Goal: Task Accomplishment & Management: Manage account settings

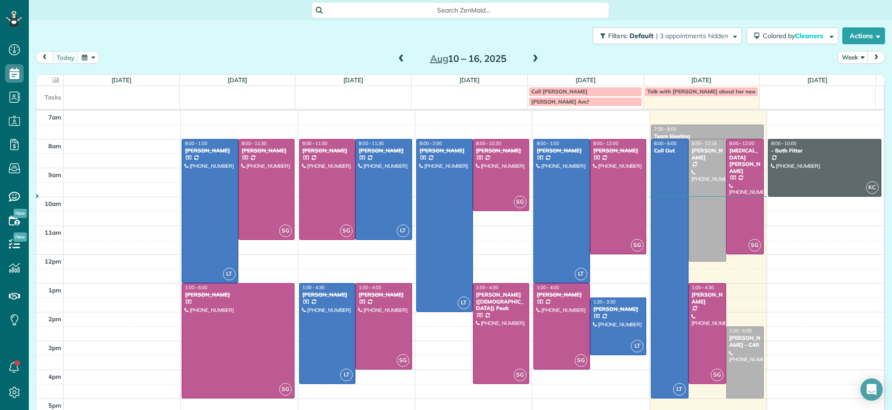
scroll to position [4, 4]
click at [79, 143] on link "All Cleaners" at bounding box center [82, 137] width 107 height 21
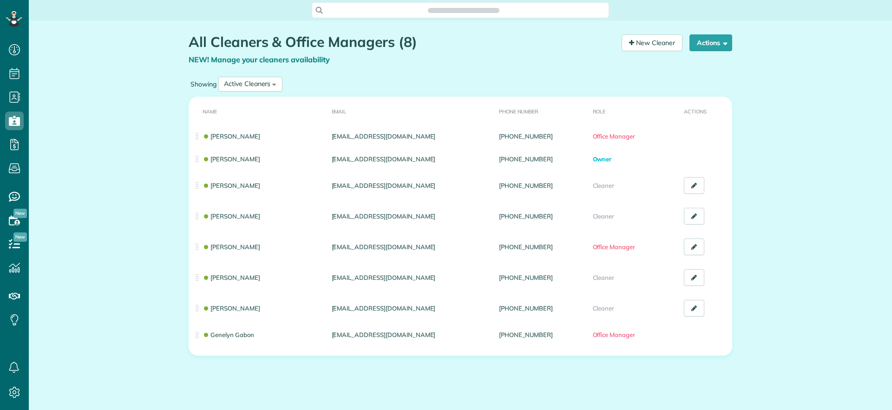
scroll to position [410, 29]
click at [268, 88] on div "Active Cleaners All Cleaners Active Cleaners Inactive Cleaners" at bounding box center [250, 84] width 64 height 15
click at [243, 141] on span "Inactive Cleaners" at bounding box center [249, 145] width 51 height 8
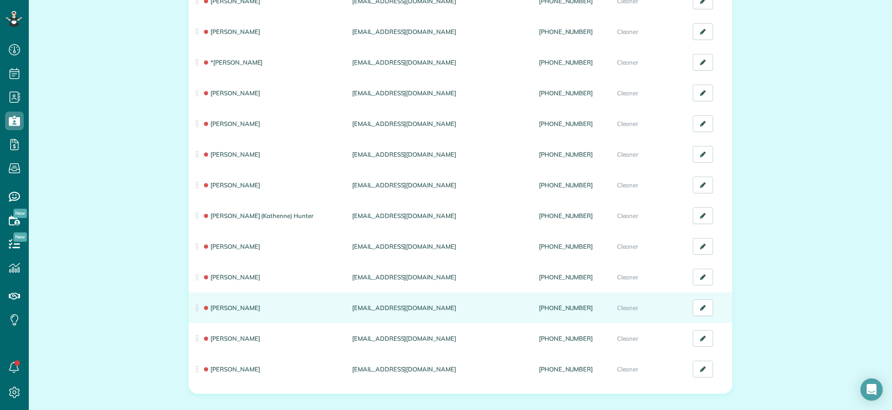
scroll to position [2195, 0]
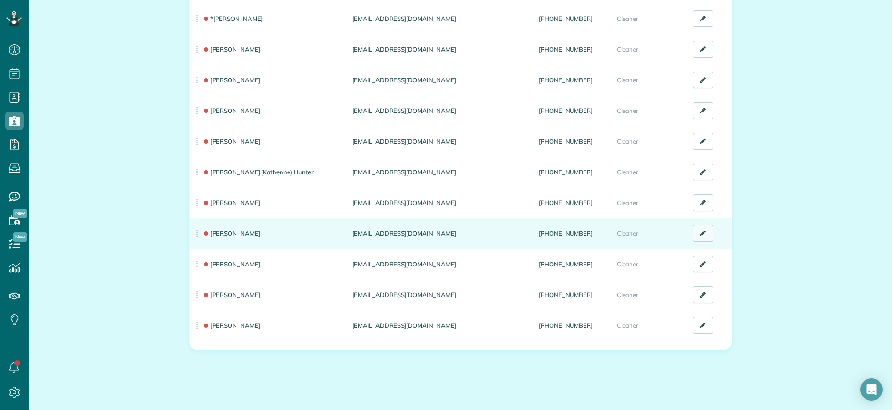
click at [701, 230] on icon at bounding box center [703, 233] width 6 height 7
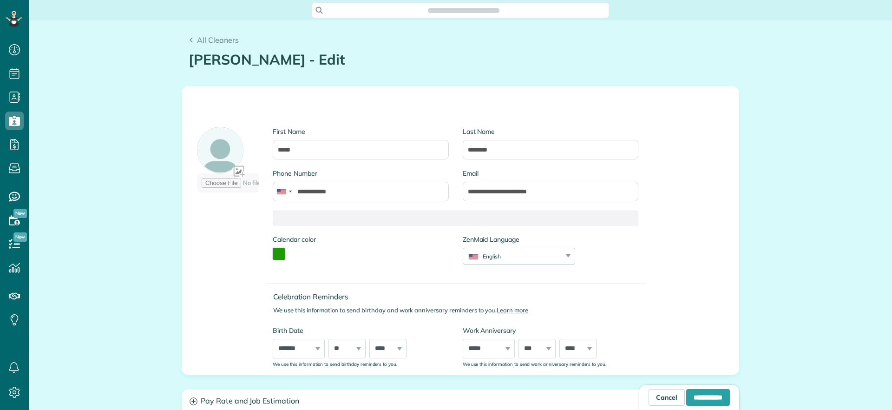
scroll to position [410, 29]
type input "**********"
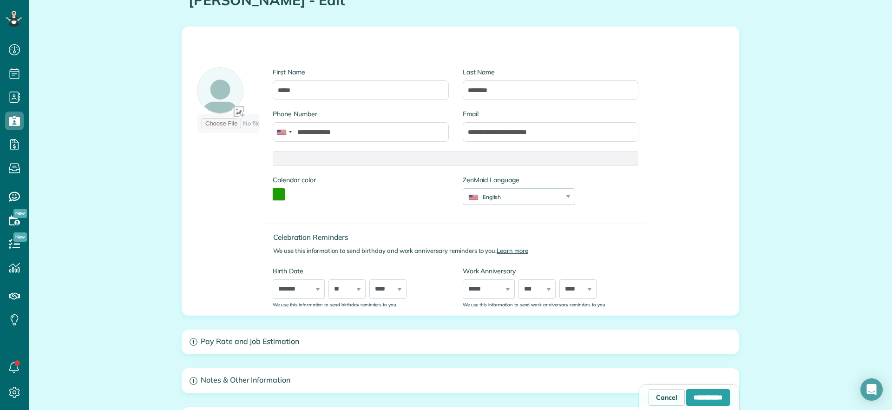
scroll to position [0, 0]
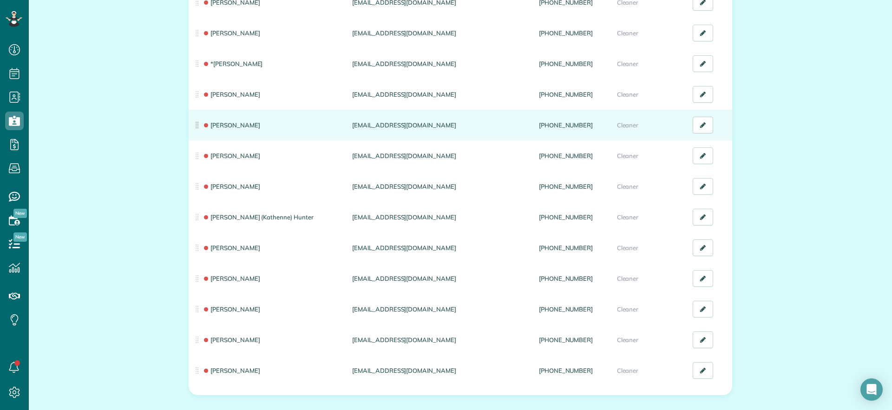
scroll to position [2195, 0]
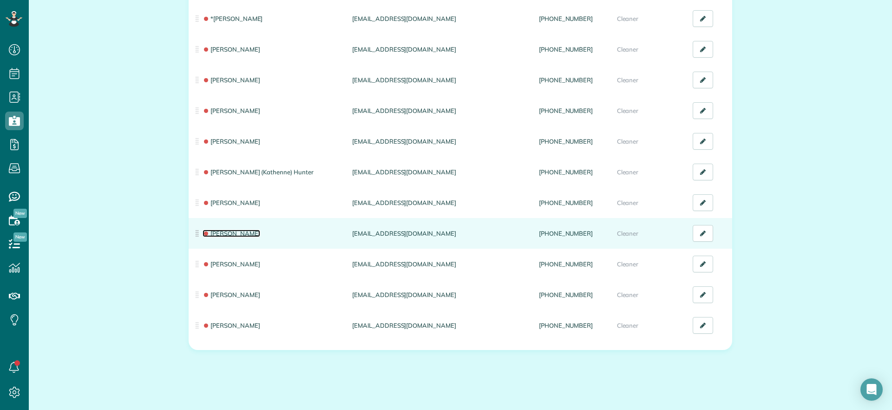
click at [245, 229] on link "[PERSON_NAME]" at bounding box center [232, 232] width 58 height 7
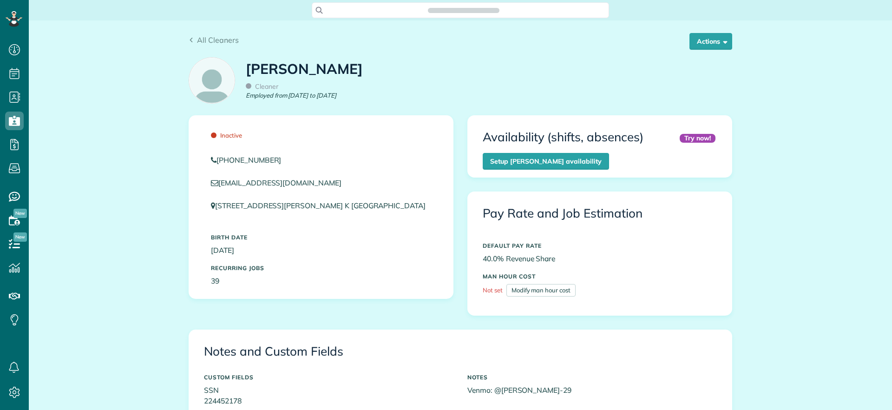
scroll to position [410, 29]
click at [720, 42] on span "button" at bounding box center [723, 41] width 7 height 7
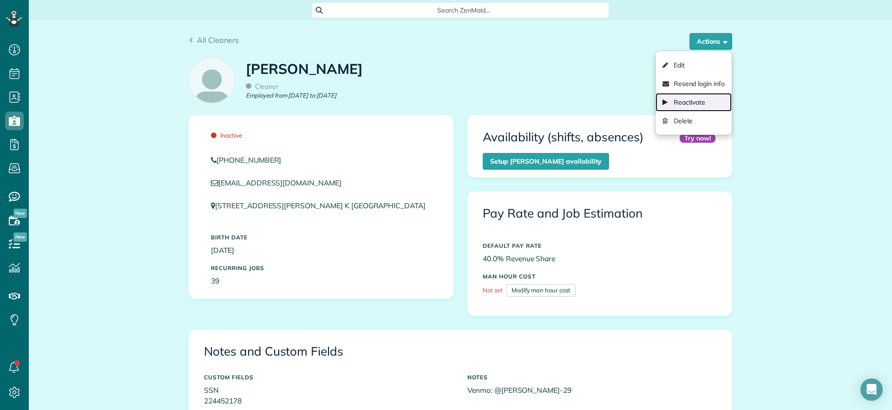
click at [694, 103] on link "Reactivate" at bounding box center [693, 102] width 76 height 19
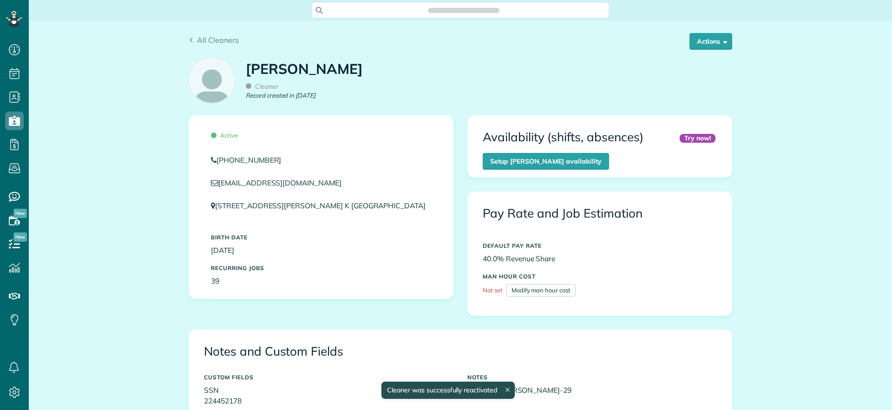
scroll to position [4, 4]
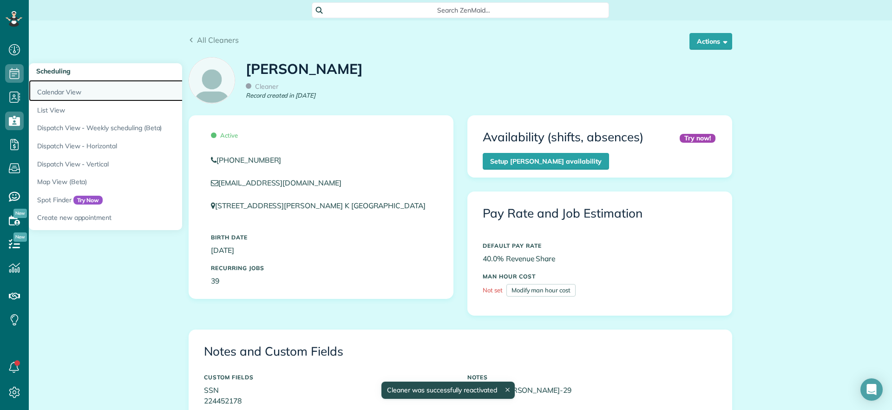
click at [58, 86] on link "Calendar View" at bounding box center [145, 90] width 232 height 21
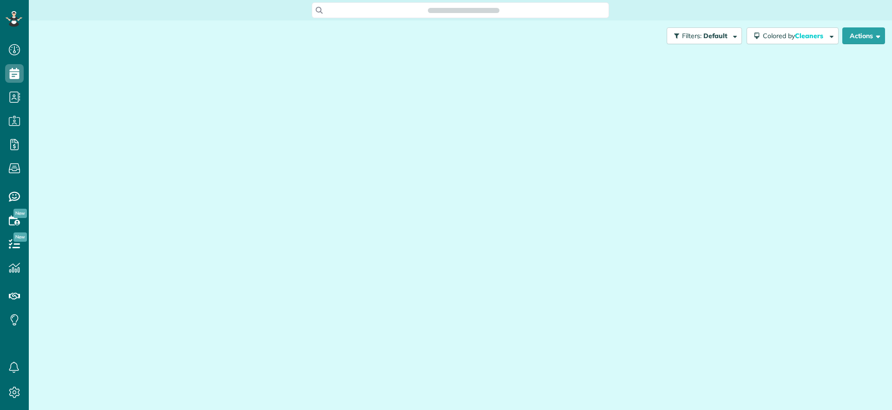
scroll to position [4, 4]
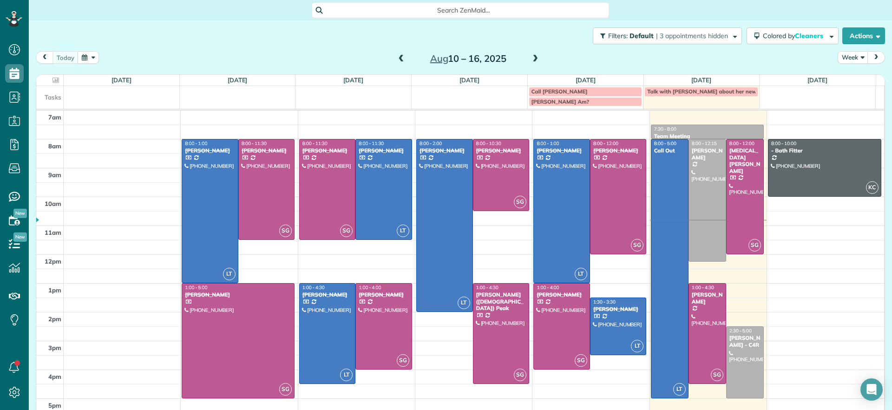
click at [396, 55] on span at bounding box center [401, 59] width 10 height 8
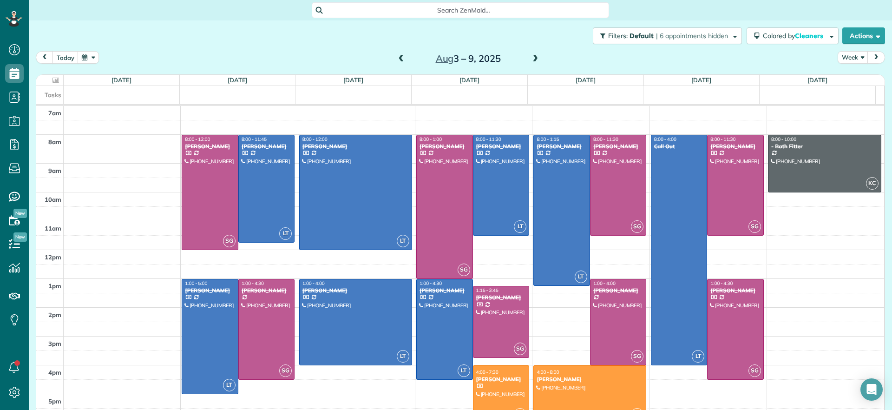
click at [397, 55] on span at bounding box center [401, 59] width 10 height 8
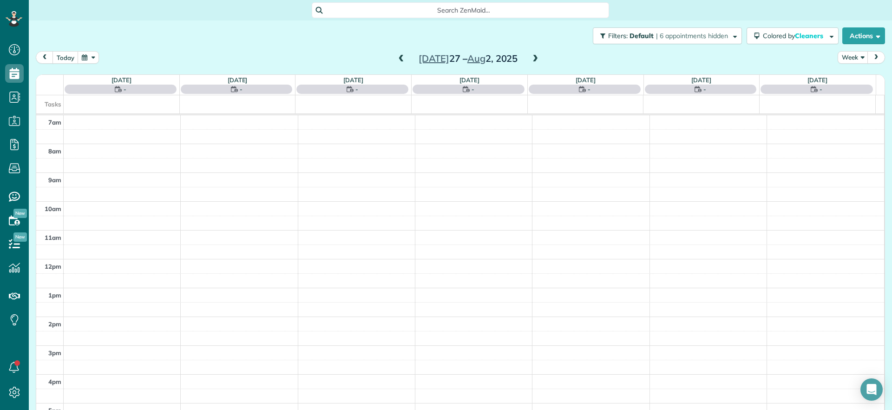
click at [397, 55] on span at bounding box center [401, 59] width 10 height 8
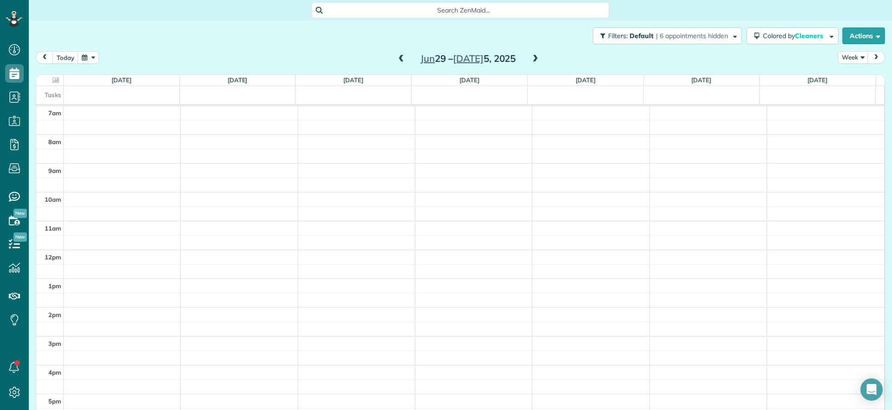
click at [397, 55] on span at bounding box center [401, 59] width 10 height 8
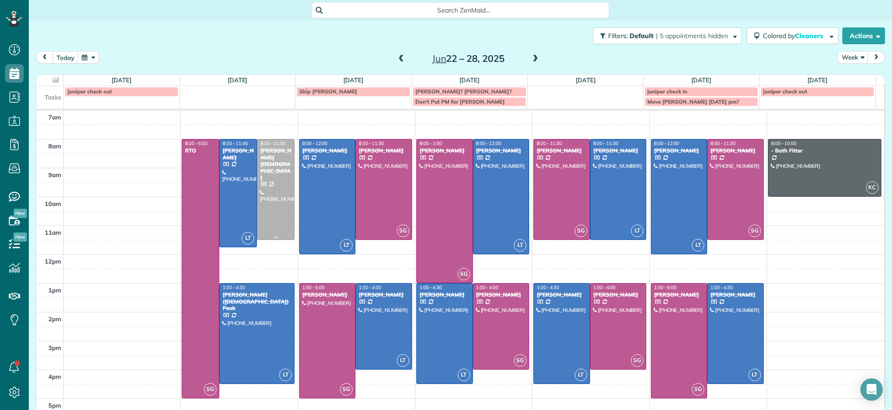
click at [261, 209] on div at bounding box center [275, 189] width 37 height 100
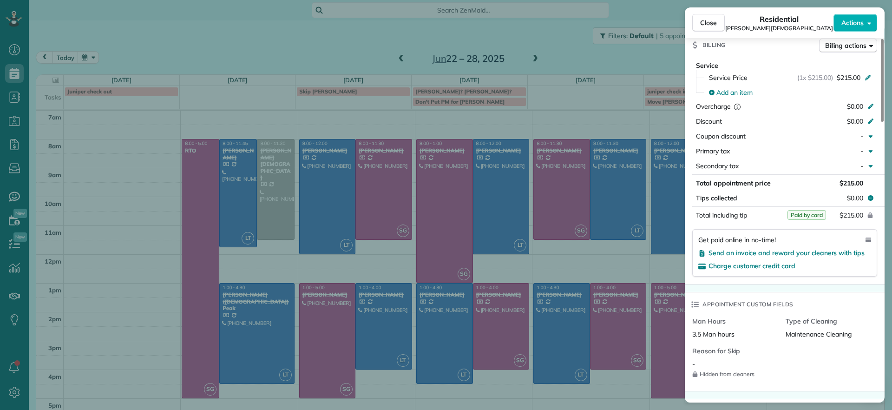
scroll to position [524, 0]
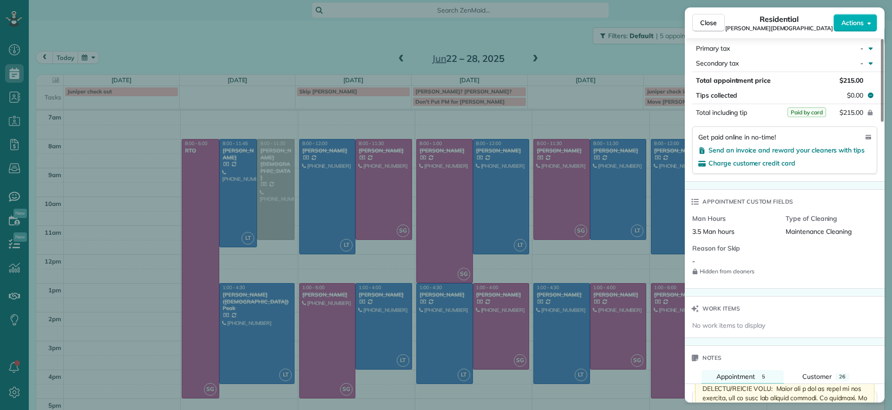
click at [291, 55] on div "Close Residential [PERSON_NAME][DEMOGRAPHIC_DATA] Actions Status Completed [PER…" at bounding box center [446, 205] width 892 height 410
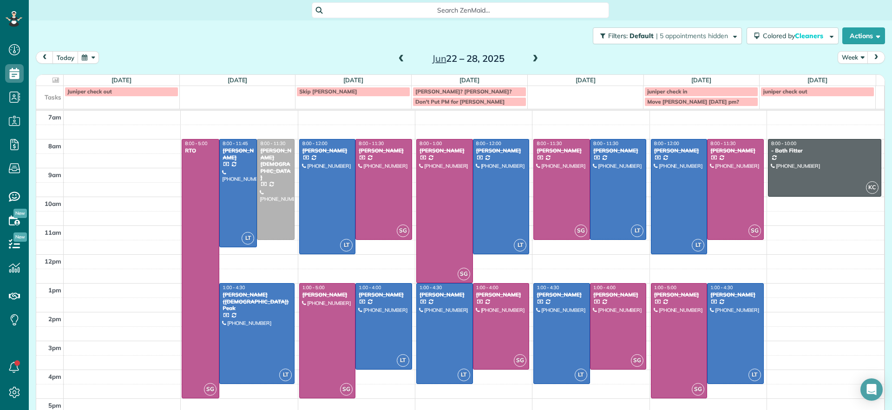
click at [394, 54] on div "Jun 22 – 28, 2025" at bounding box center [468, 58] width 149 height 15
click at [396, 59] on span at bounding box center [401, 59] width 10 height 8
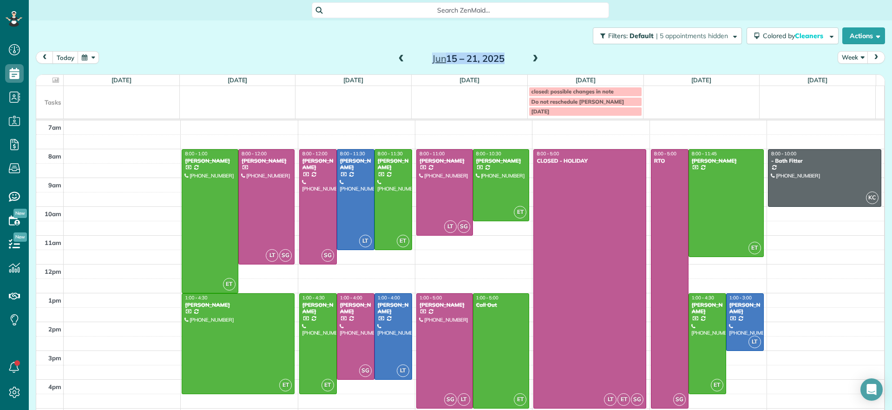
click at [530, 58] on span at bounding box center [535, 59] width 10 height 8
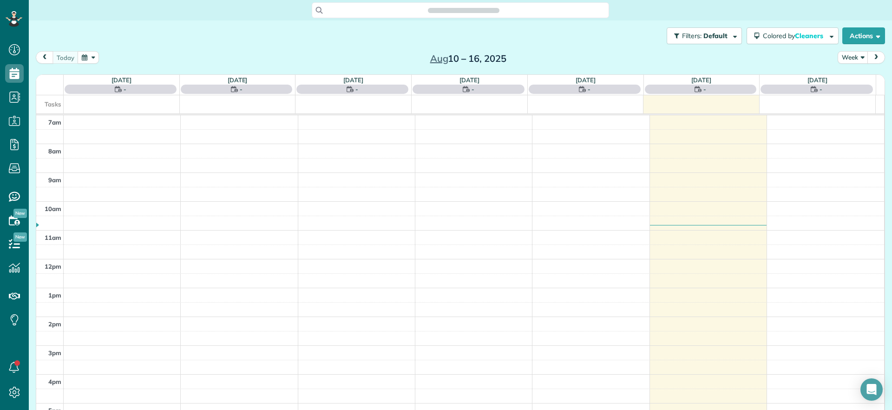
scroll to position [4, 4]
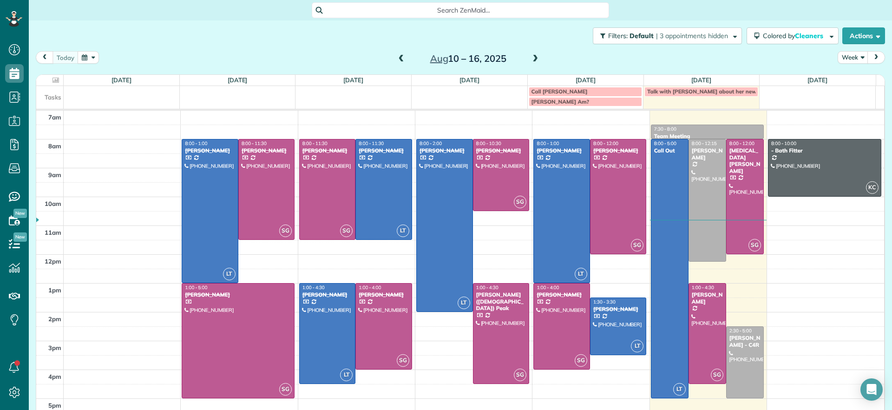
drag, startPoint x: 408, startPoint y: 62, endPoint x: 401, endPoint y: 62, distance: 6.5
click at [410, 62] on h2 "[DATE] – [DATE]" at bounding box center [468, 58] width 116 height 10
click at [401, 62] on span at bounding box center [401, 59] width 10 height 8
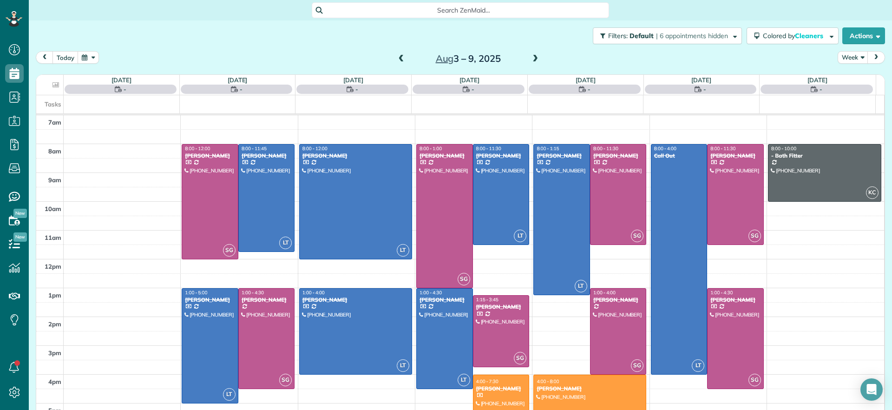
click at [402, 61] on div "[DATE] – [DATE]" at bounding box center [468, 58] width 149 height 15
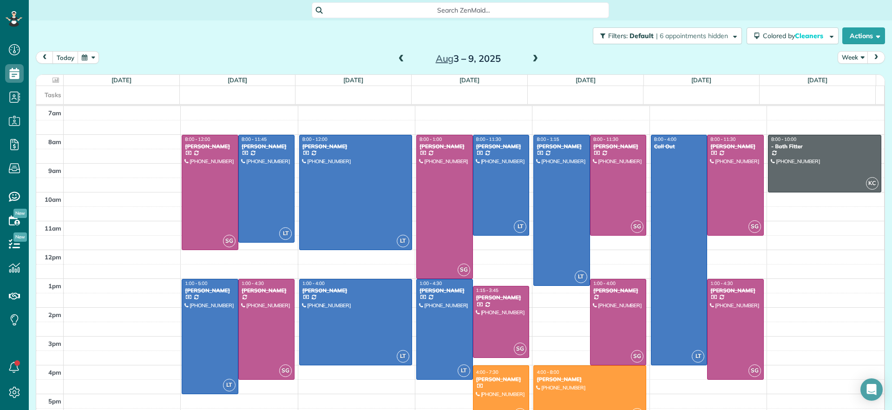
click at [400, 60] on span at bounding box center [401, 59] width 10 height 8
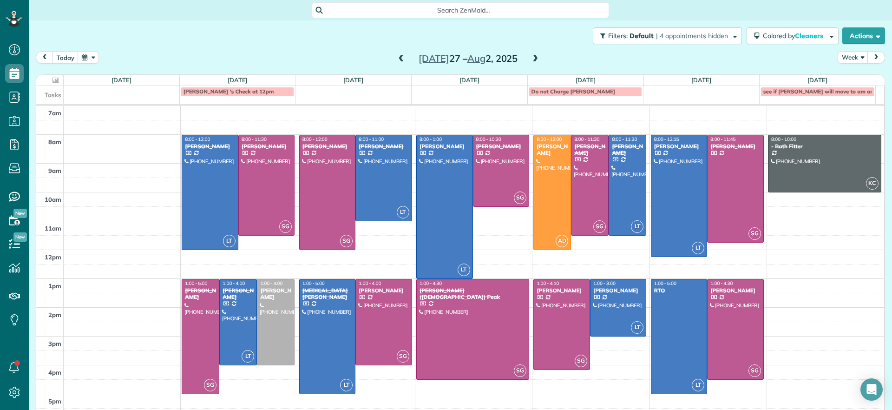
click at [400, 59] on span at bounding box center [401, 59] width 10 height 8
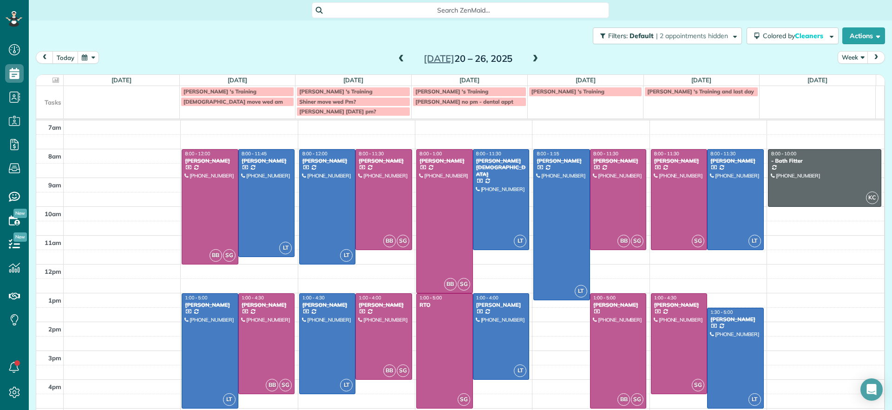
click at [401, 59] on span at bounding box center [401, 59] width 10 height 8
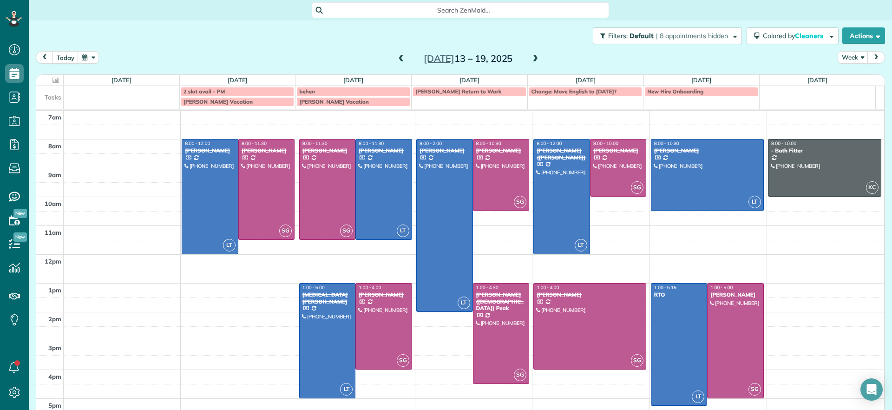
click at [397, 66] on div "[DATE] Week [DATE] – [DATE]" at bounding box center [460, 59] width 849 height 17
click at [396, 60] on span at bounding box center [401, 59] width 10 height 8
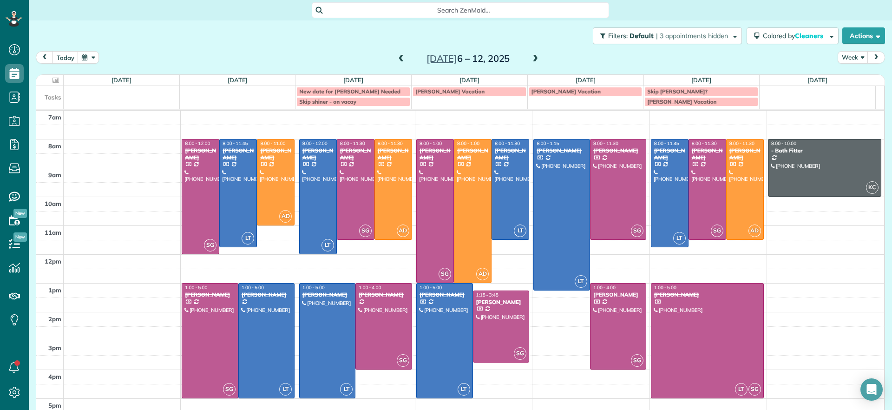
click at [396, 60] on span at bounding box center [401, 59] width 10 height 8
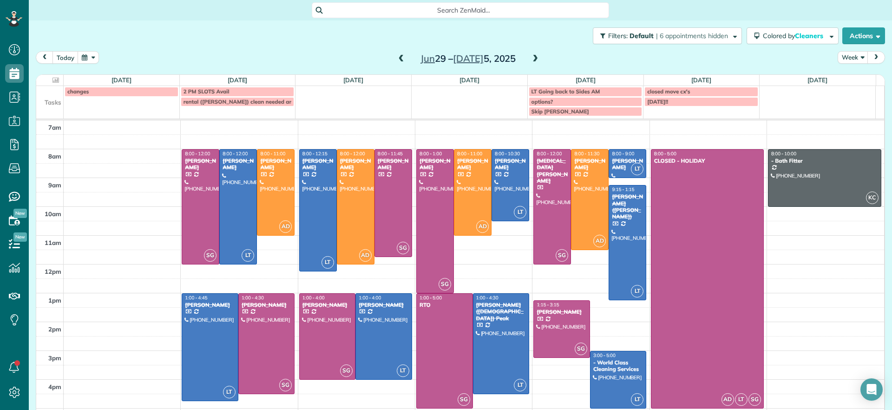
click at [396, 60] on span at bounding box center [401, 59] width 10 height 8
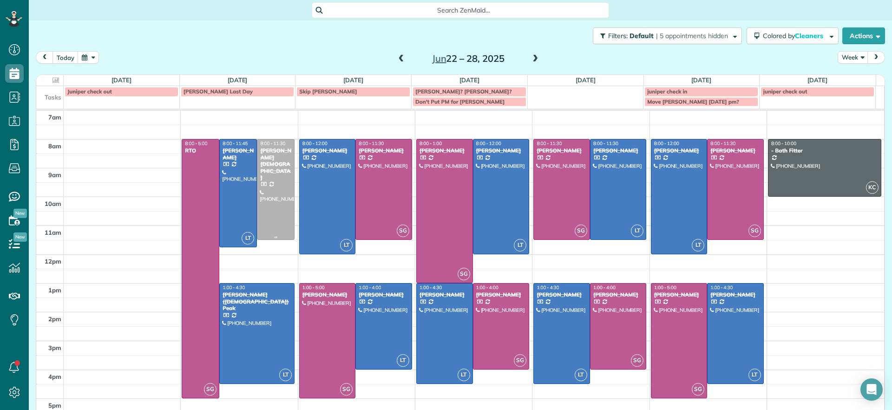
click at [274, 219] on div at bounding box center [275, 189] width 37 height 100
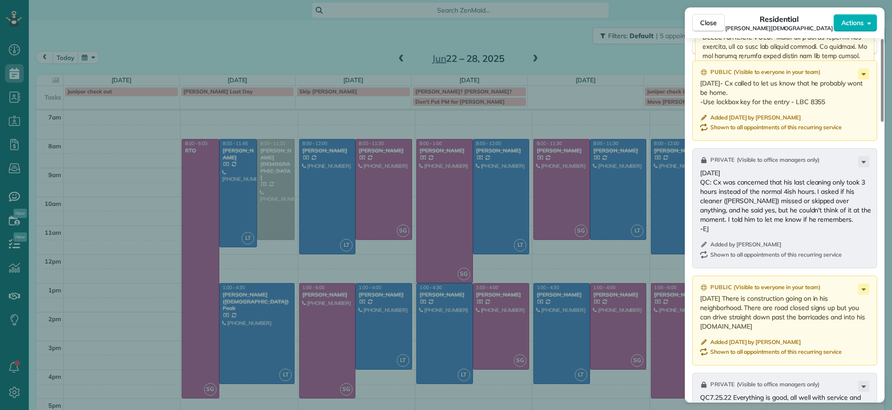
scroll to position [701, 0]
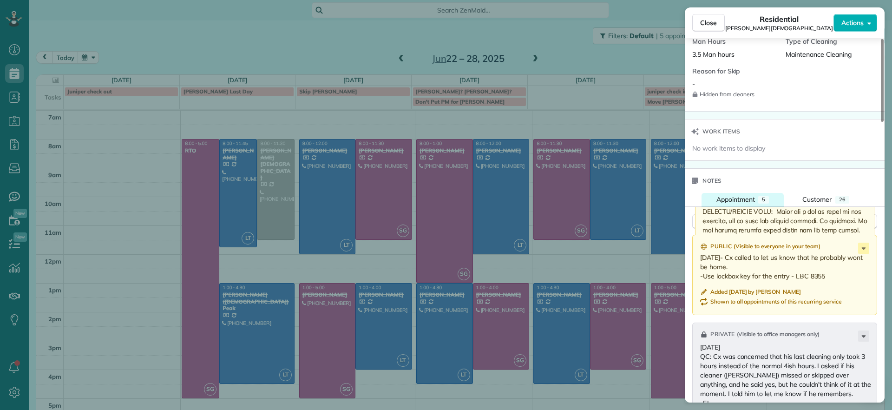
click at [761, 196] on div "5" at bounding box center [763, 199] width 11 height 7
click at [766, 196] on div "5" at bounding box center [763, 199] width 11 height 7
click at [817, 195] on span "Customer" at bounding box center [816, 199] width 29 height 8
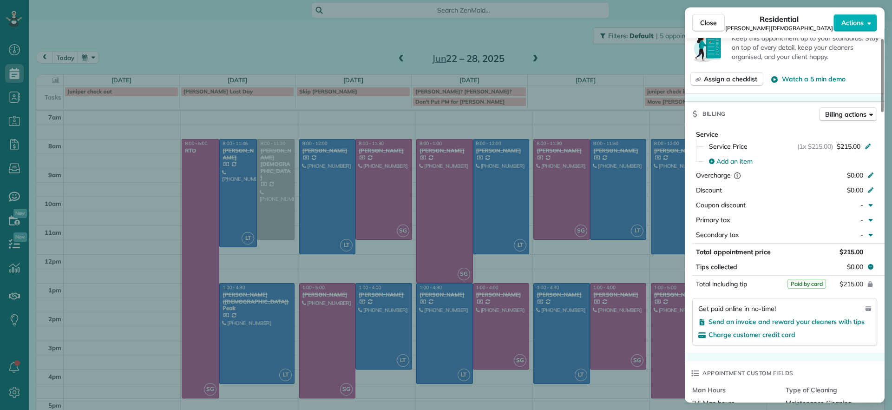
scroll to position [648, 0]
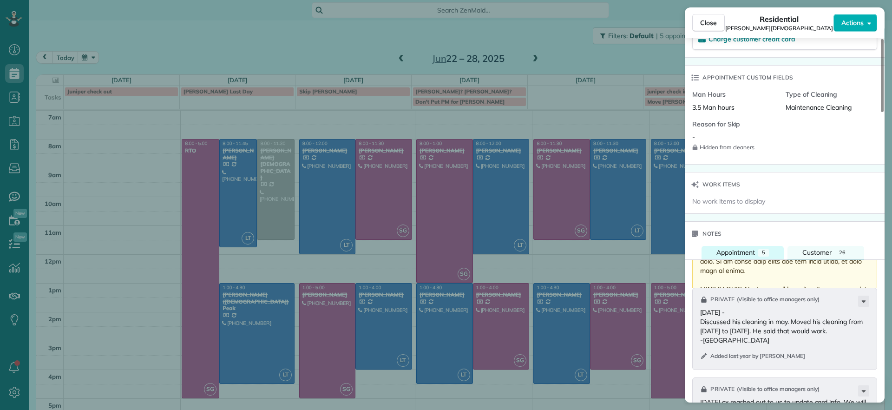
click at [746, 249] on button "Appointment 5" at bounding box center [742, 252] width 83 height 13
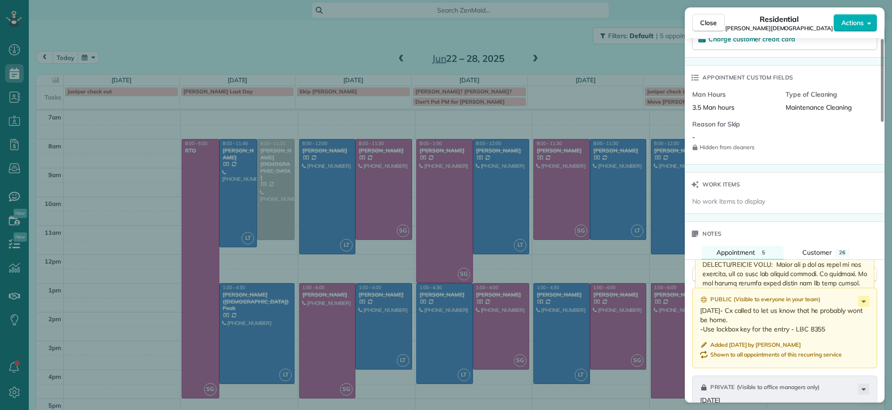
click at [746, 250] on p at bounding box center [785, 366] width 166 height 548
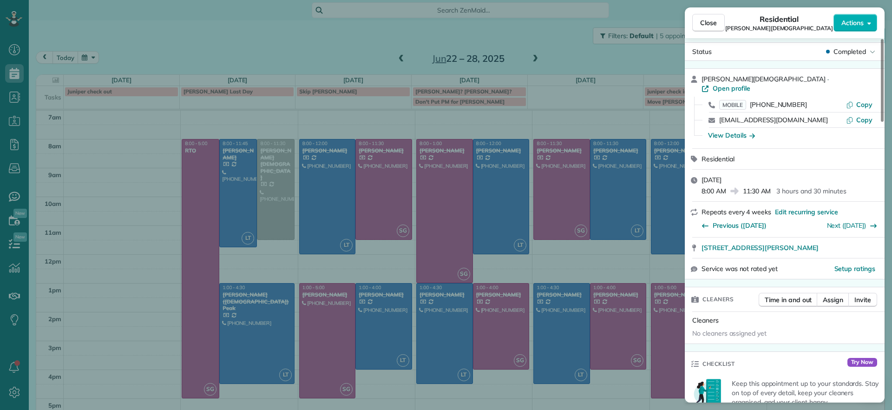
scroll to position [0, 0]
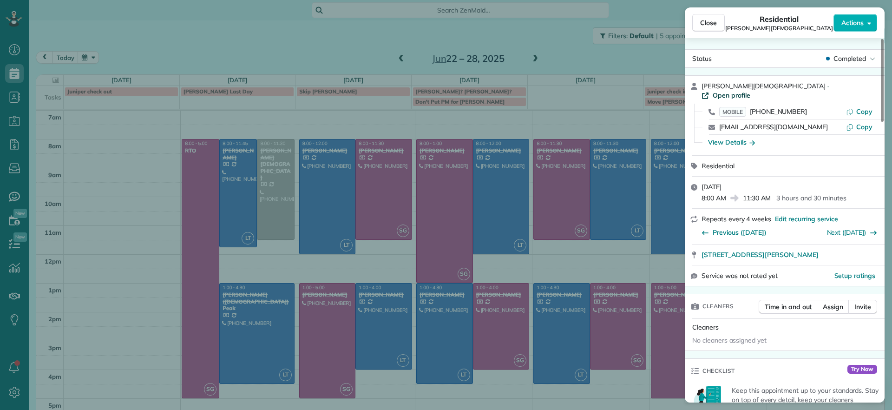
click at [750, 91] on span "Open profile" at bounding box center [732, 95] width 38 height 9
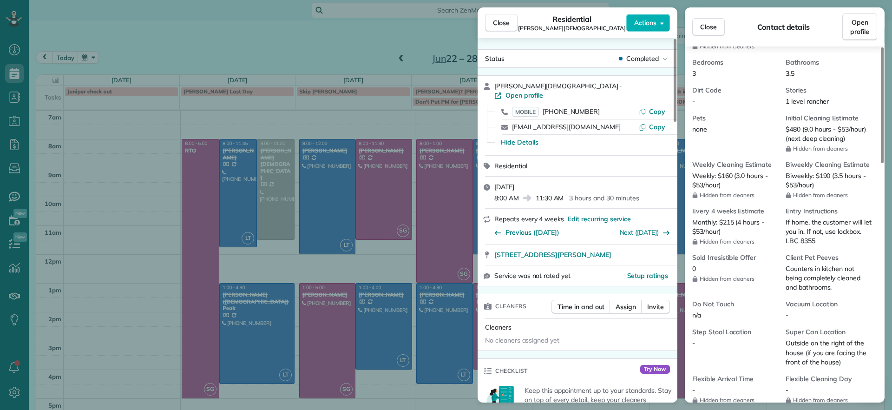
scroll to position [407, 0]
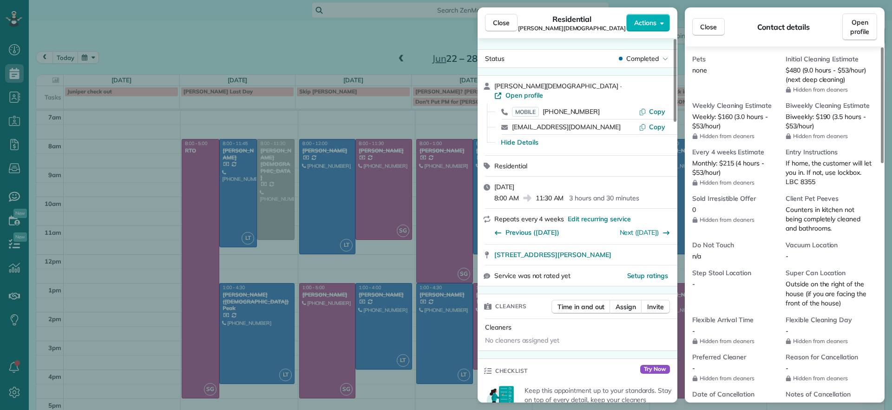
click at [257, 205] on div "Close Residential Tom Gay Actions Status Completed Tom Gay · Open profile MOBIL…" at bounding box center [446, 205] width 892 height 410
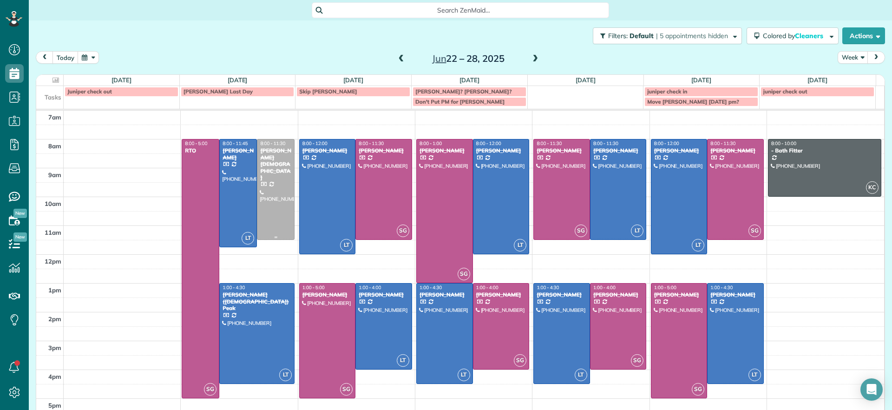
drag, startPoint x: 284, startPoint y: 186, endPoint x: 266, endPoint y: 185, distance: 18.1
click at [284, 186] on div at bounding box center [275, 189] width 37 height 100
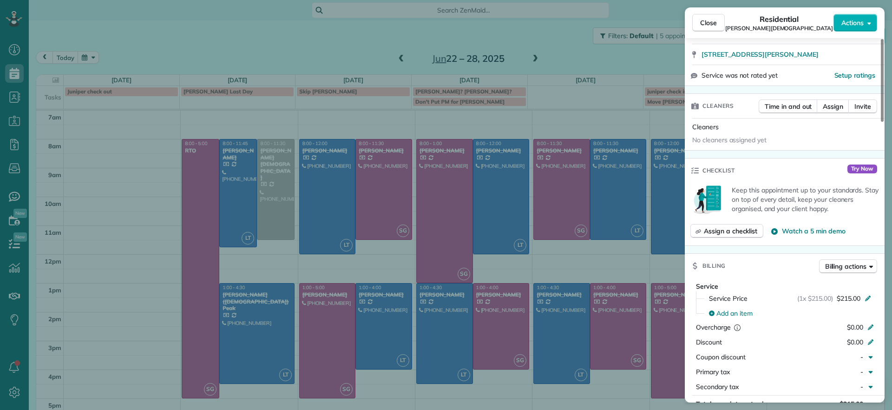
scroll to position [172, 0]
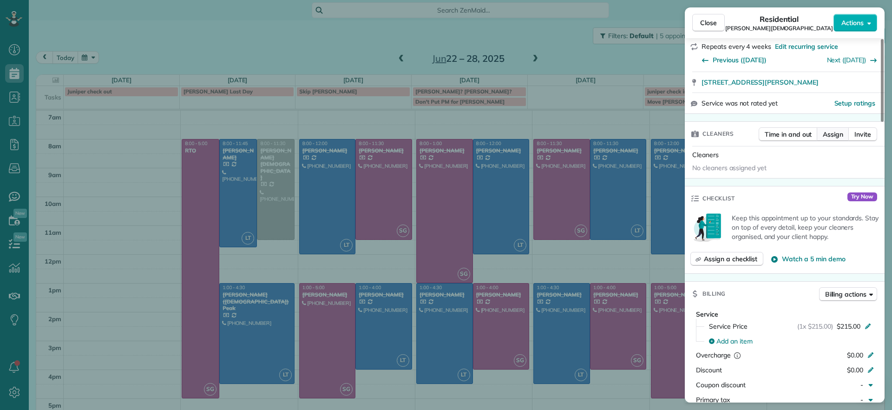
click at [837, 130] on span "Assign" at bounding box center [833, 134] width 20 height 9
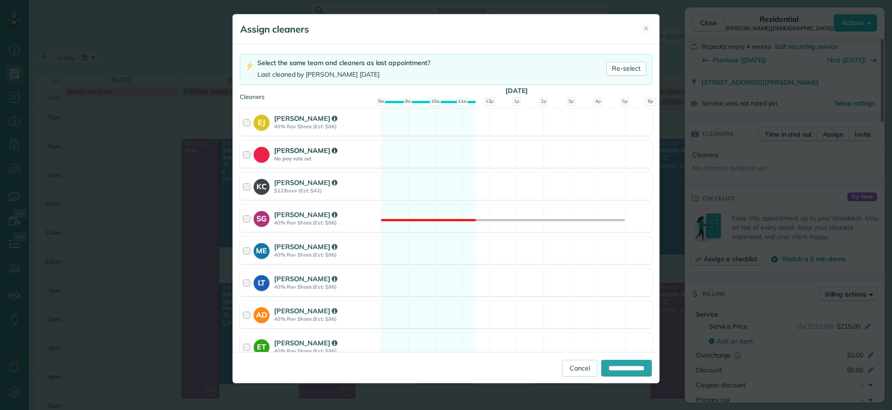
scroll to position [116, 0]
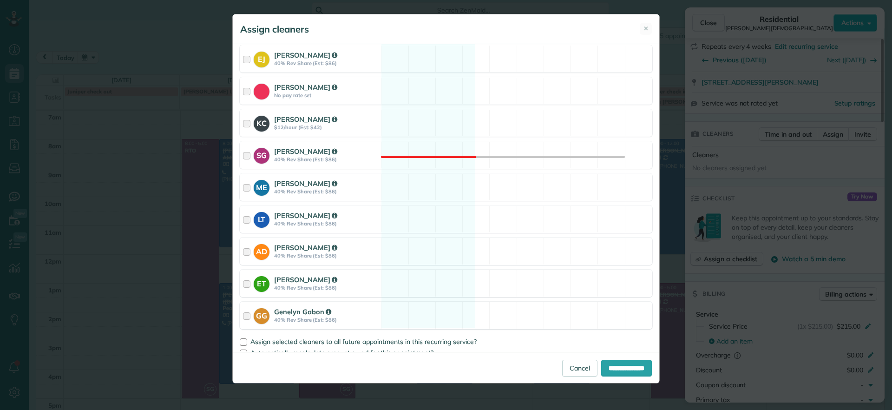
drag, startPoint x: 430, startPoint y: 273, endPoint x: 531, endPoint y: 299, distance: 104.6
click at [432, 273] on div "ET Erica Thornton 40% Rev Share (Est: $86) Available" at bounding box center [446, 282] width 413 height 27
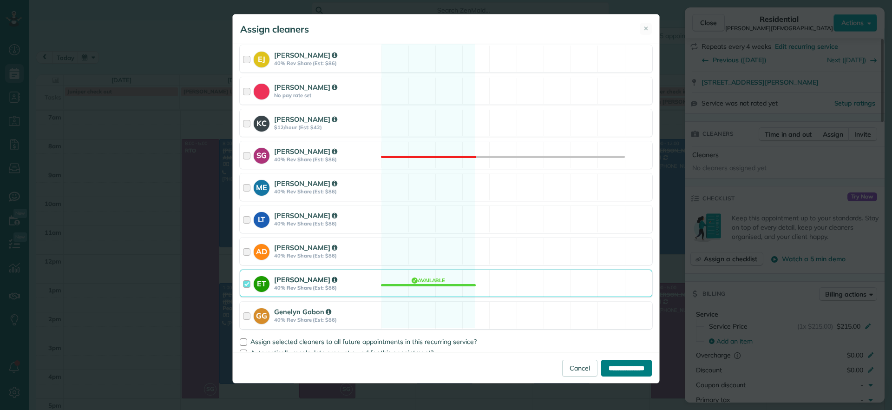
click at [631, 371] on input "**********" at bounding box center [626, 368] width 51 height 17
type input "**********"
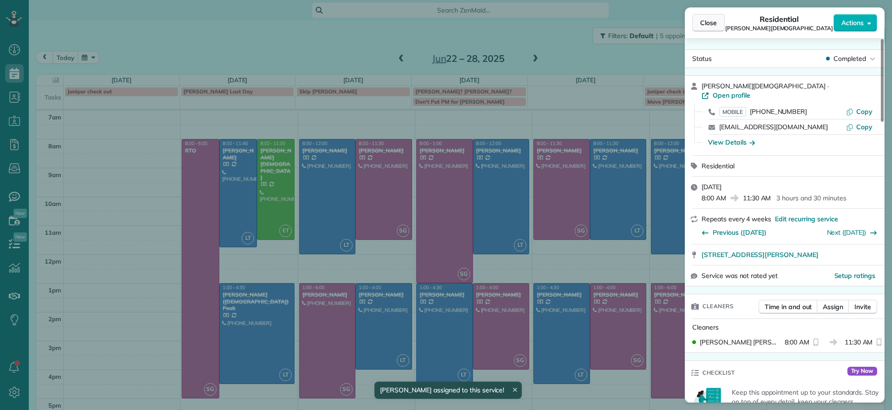
click at [711, 17] on button "Close" at bounding box center [708, 23] width 33 height 18
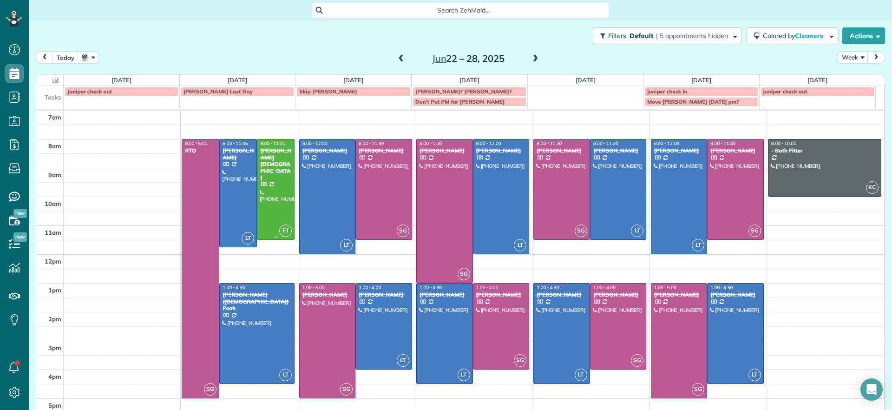
click at [266, 170] on div at bounding box center [275, 189] width 37 height 100
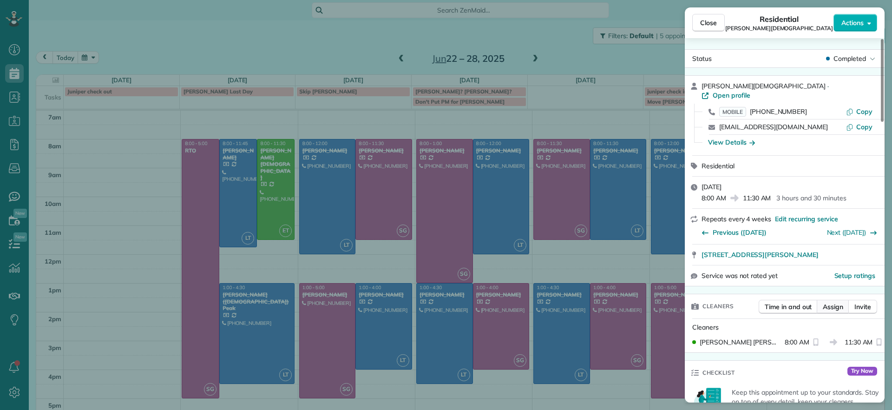
click at [831, 302] on span "Assign" at bounding box center [833, 306] width 20 height 9
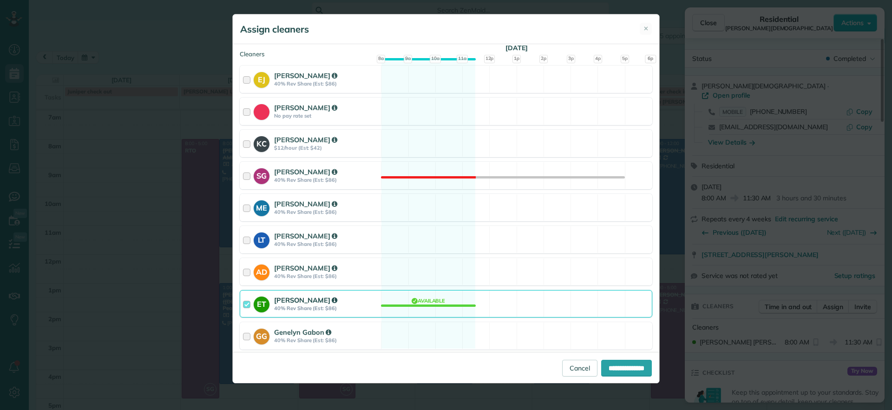
scroll to position [116, 0]
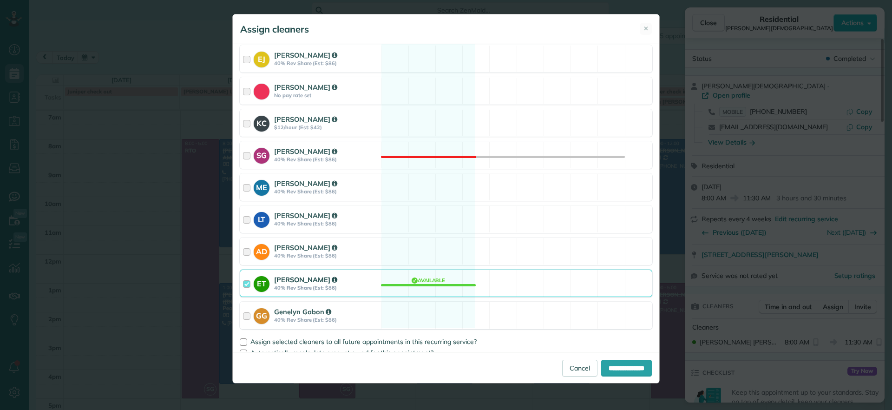
drag, startPoint x: 445, startPoint y: 281, endPoint x: 451, endPoint y: 278, distance: 6.0
click at [445, 280] on div "ET Erica Thornton 40% Rev Share (Est: $86) Available" at bounding box center [446, 282] width 413 height 27
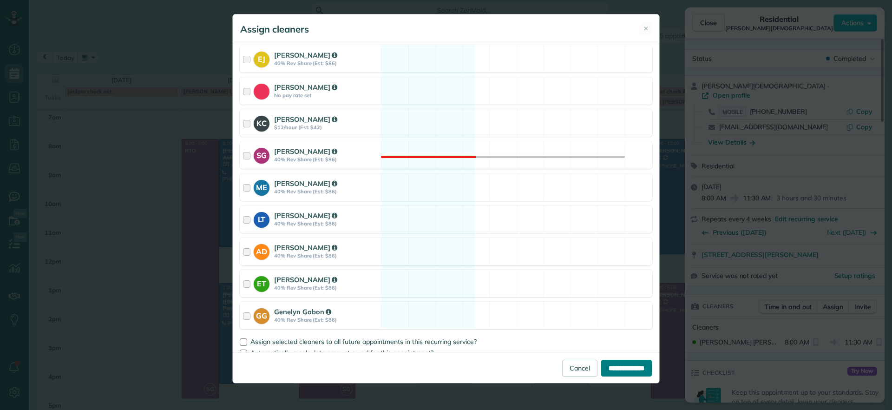
click at [616, 371] on input "**********" at bounding box center [626, 368] width 51 height 17
type input "**********"
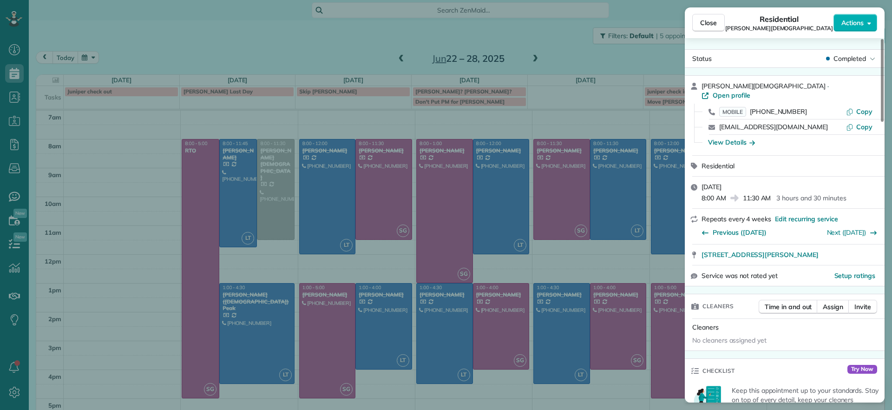
click at [706, 13] on div "Close Residential Tom Gay Actions" at bounding box center [785, 22] width 200 height 31
click at [706, 18] on span "Close" at bounding box center [708, 22] width 17 height 9
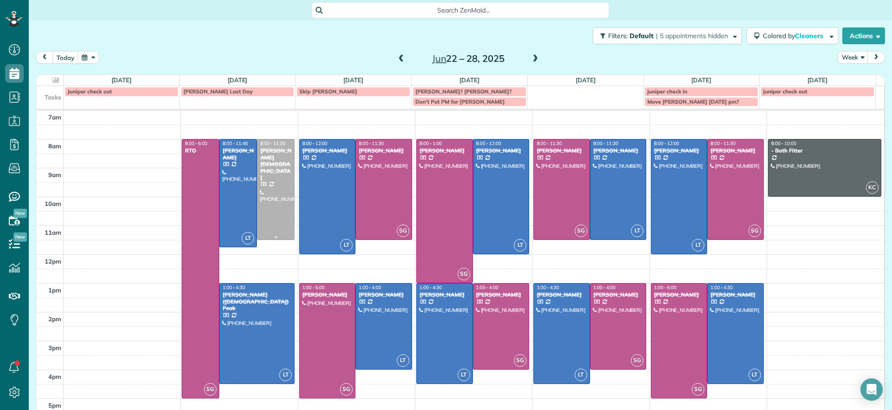
click at [271, 212] on div at bounding box center [275, 189] width 37 height 100
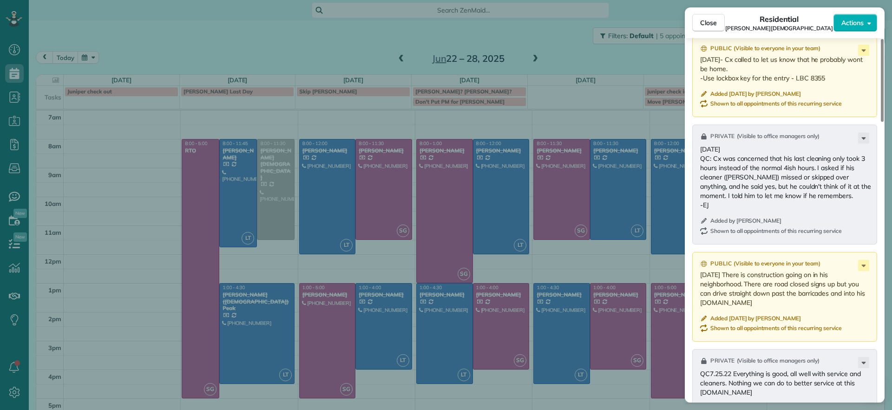
scroll to position [821, 0]
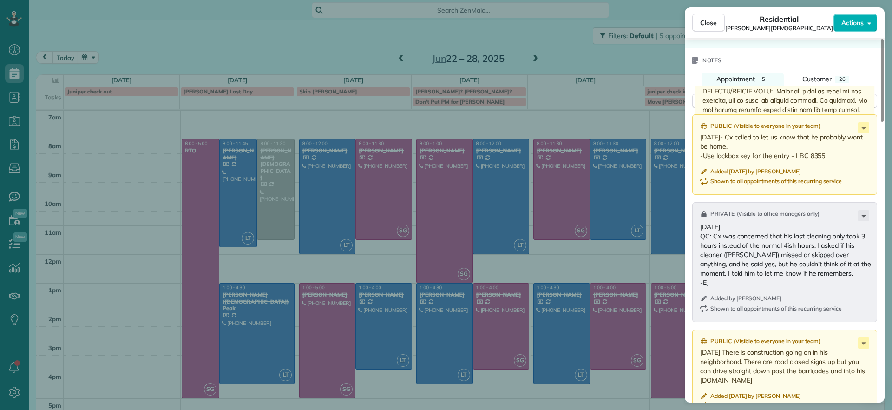
click at [858, 122] on div "Public ( Visible to everyone in your team )" at bounding box center [785, 126] width 171 height 8
click at [876, 96] on button "New note" at bounding box center [784, 101] width 185 height 14
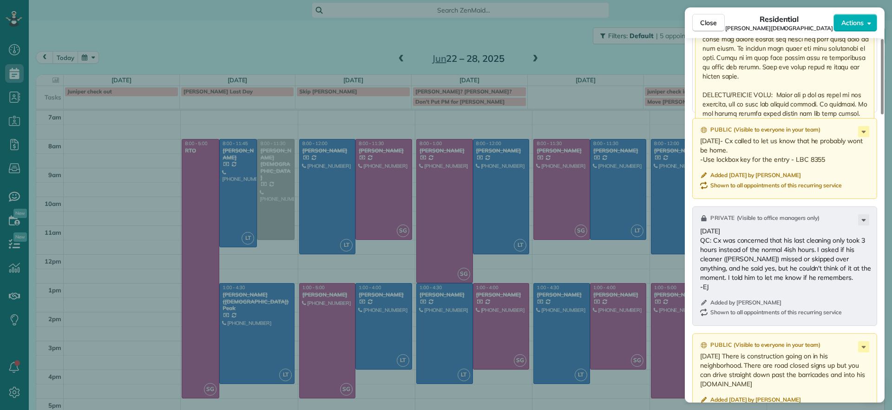
scroll to position [997, 0]
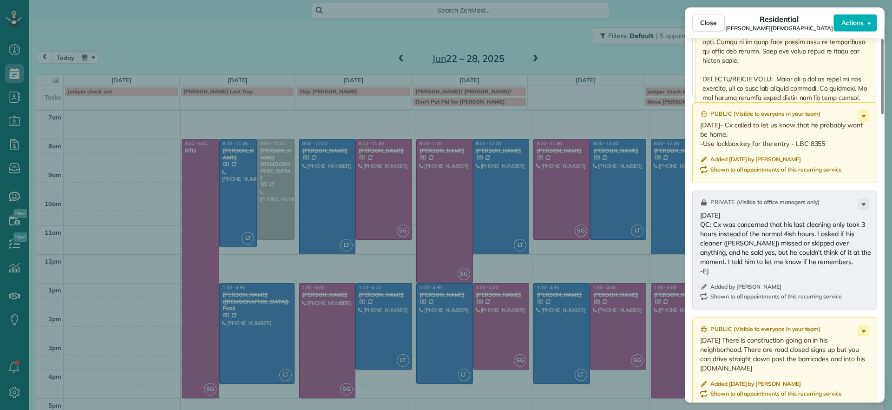
click at [783, 92] on p at bounding box center [785, 181] width 166 height 548
click at [307, 43] on div "Close Residential Tom Gay Actions Status Completed Tom Gay · Open profile MOBIL…" at bounding box center [446, 205] width 892 height 410
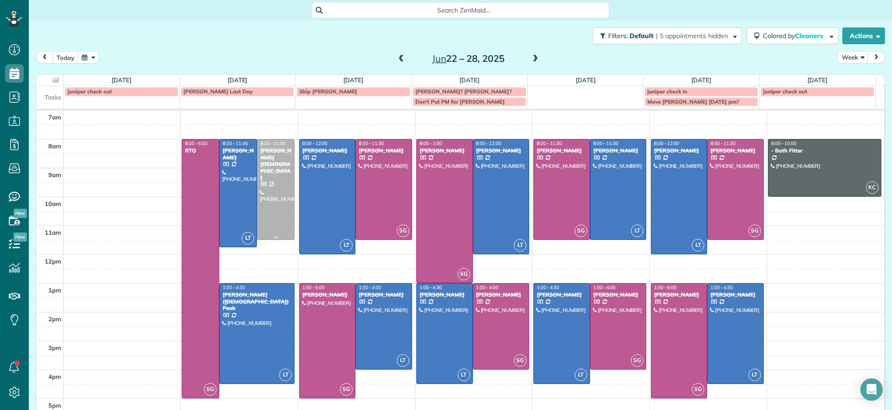
click at [265, 188] on div at bounding box center [275, 189] width 37 height 100
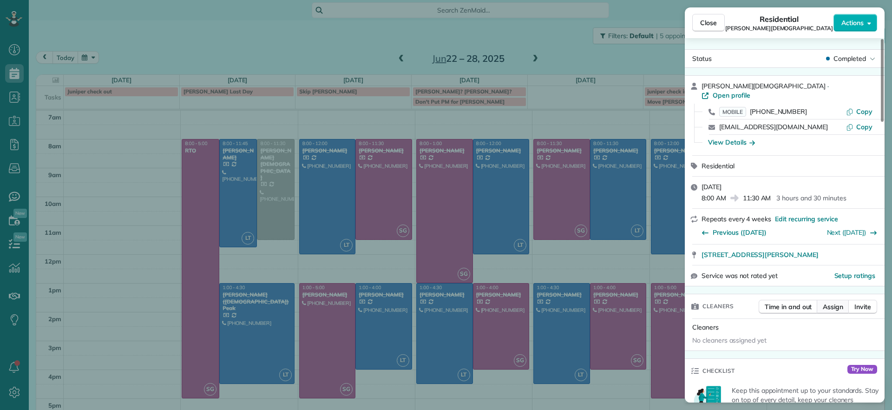
click at [833, 302] on span "Assign" at bounding box center [833, 306] width 20 height 9
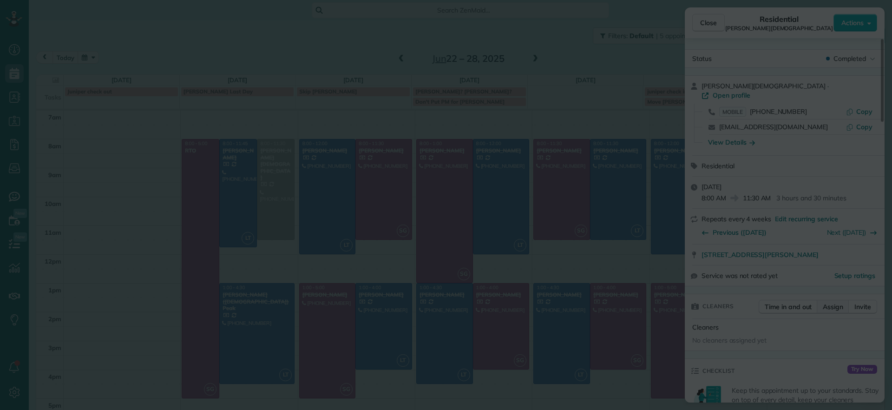
click at [0, 0] on div "Assign cleaners ✕ Cleaning for Tom Gay Mon, Jun 23 - 8:00 AM to 11:30 AM 24 Lib…" at bounding box center [0, 0] width 0 height 0
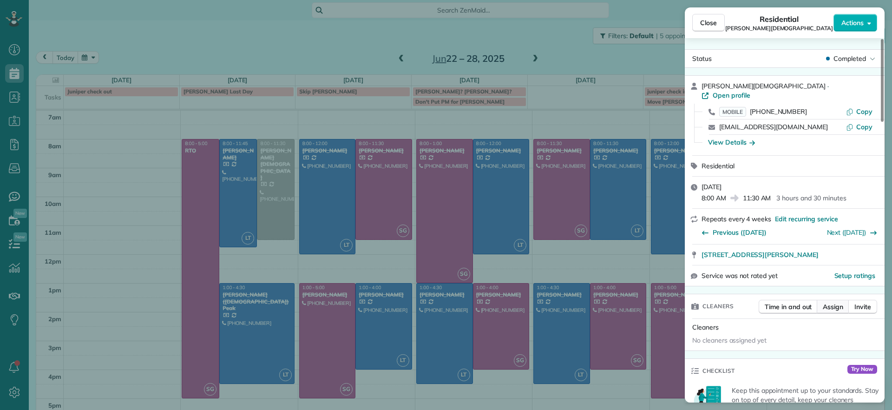
click at [835, 302] on span "Assign" at bounding box center [833, 306] width 20 height 9
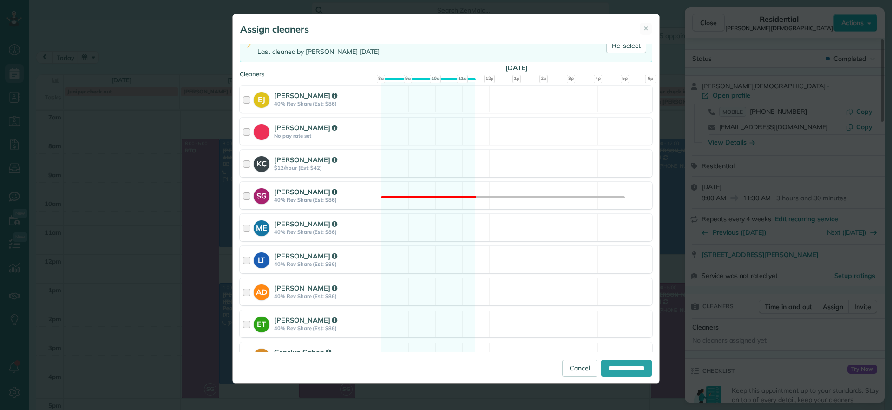
scroll to position [127, 0]
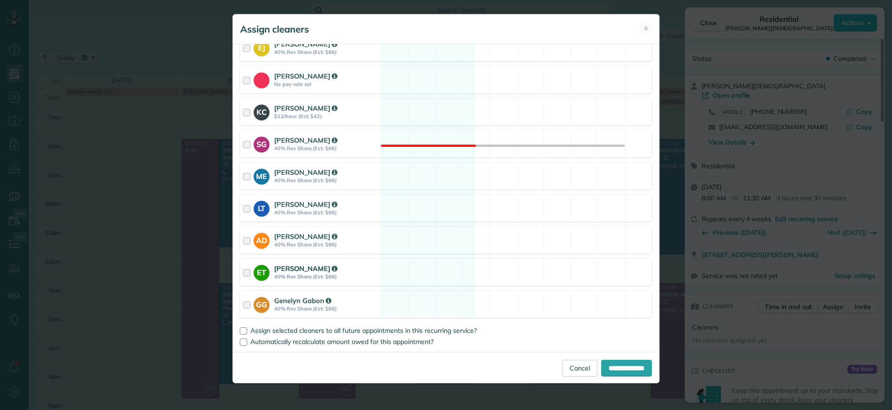
click at [422, 265] on div "ET Erica Thornton 40% Rev Share (Est: $86) Available" at bounding box center [446, 271] width 413 height 27
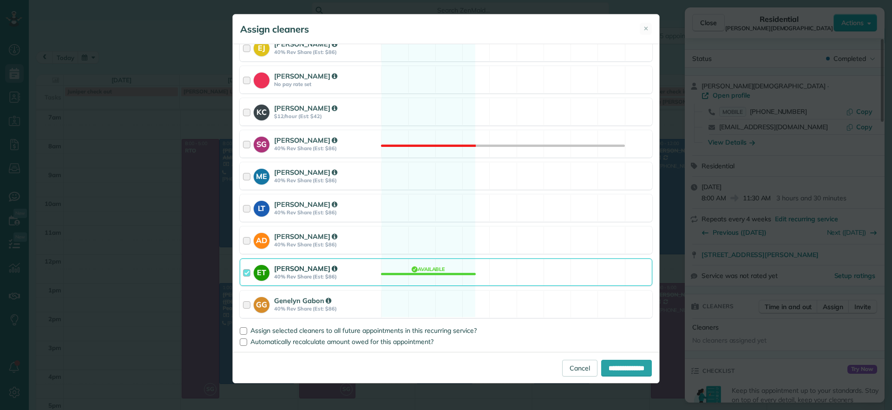
click at [620, 380] on div "**********" at bounding box center [446, 367] width 426 height 31
click at [623, 372] on input "**********" at bounding box center [626, 368] width 51 height 17
type input "**********"
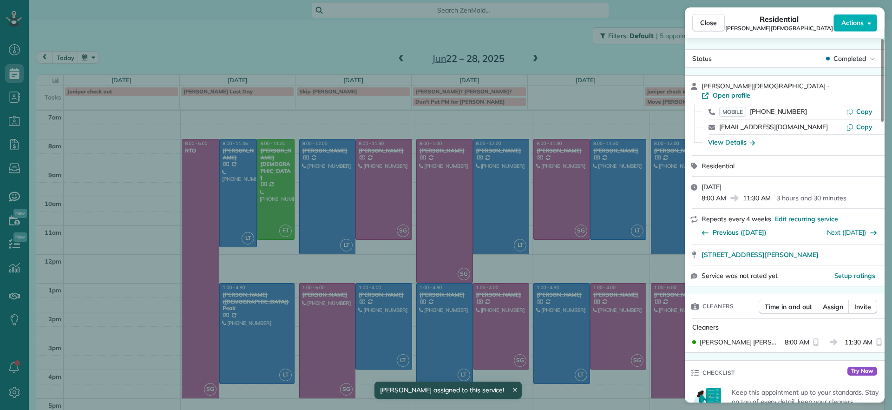
click at [195, 33] on div "Close Residential Tom Gay Actions Status Completed Tom Gay · Open profile MOBIL…" at bounding box center [446, 205] width 892 height 410
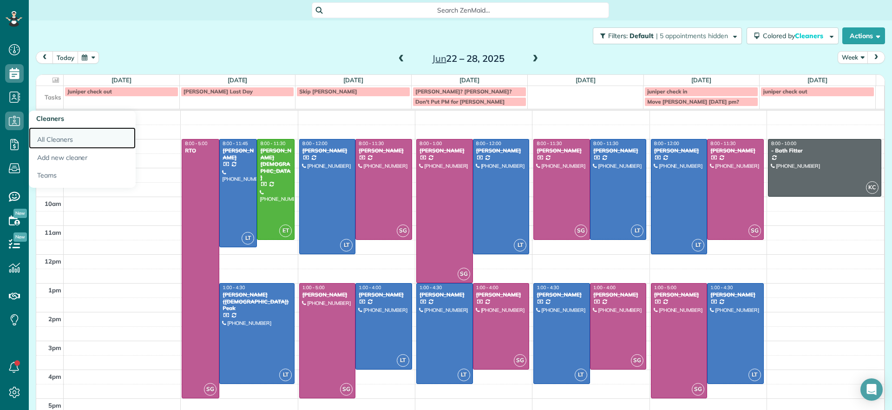
click at [68, 140] on link "All Cleaners" at bounding box center [82, 137] width 107 height 21
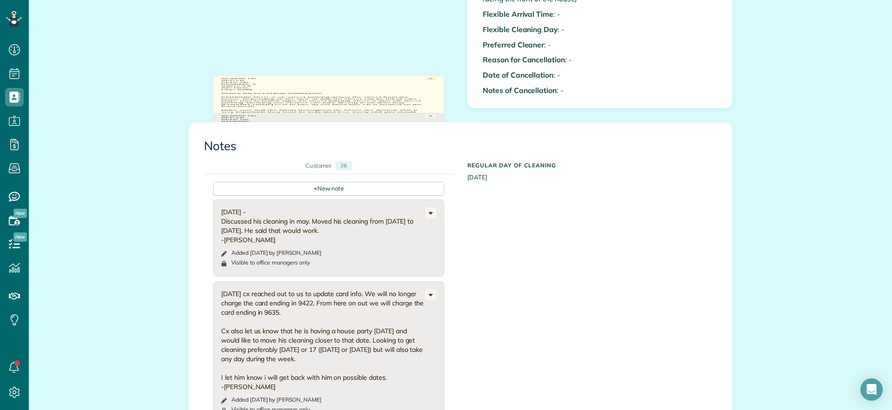
scroll to position [523, 0]
click at [323, 164] on div "Customer" at bounding box center [318, 163] width 27 height 9
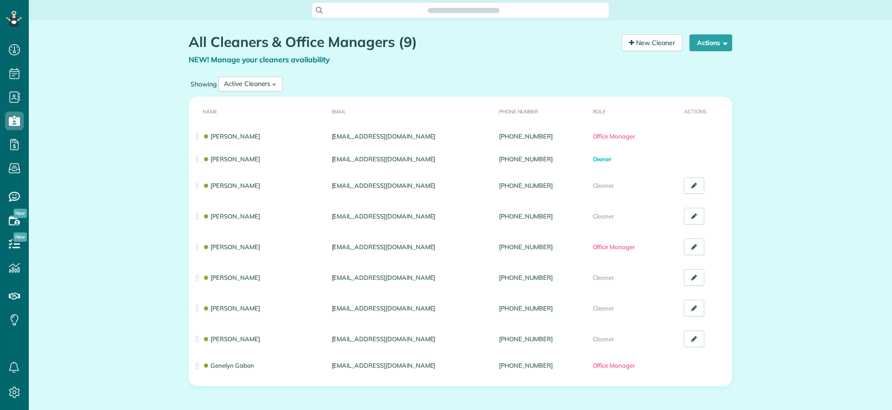
scroll to position [4, 4]
click at [247, 81] on div "Active Cleaners" at bounding box center [247, 84] width 46 height 10
click at [241, 146] on span "Inactive Cleaners" at bounding box center [249, 145] width 51 height 8
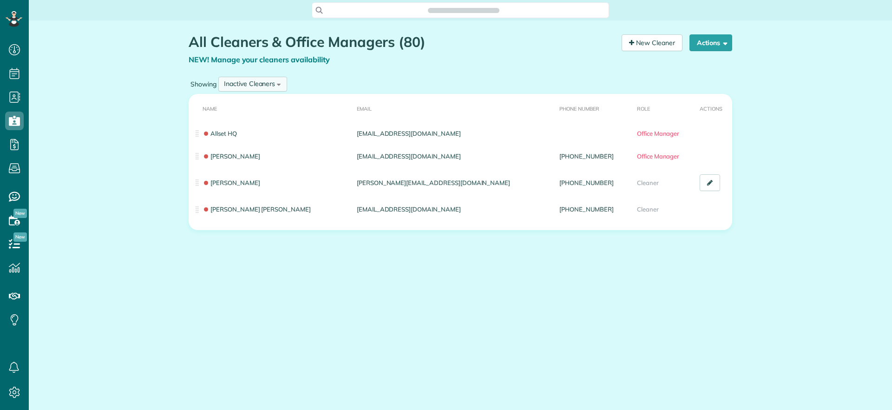
click at [263, 85] on div "Inactive Cleaners" at bounding box center [249, 84] width 51 height 10
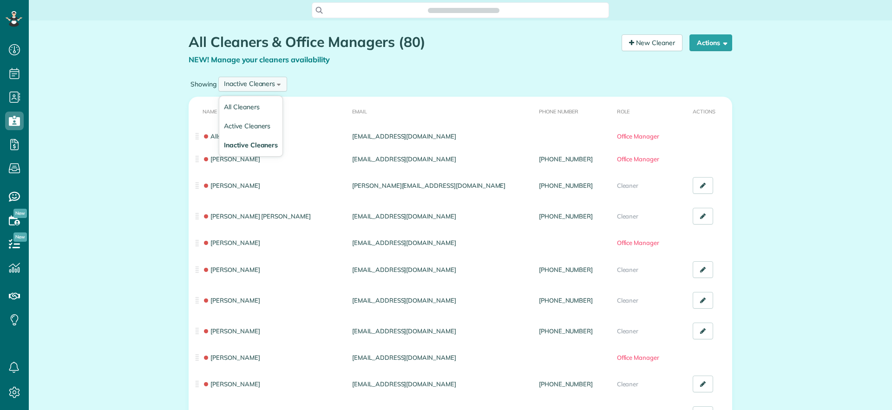
scroll to position [4, 4]
drag, startPoint x: 247, startPoint y: 102, endPoint x: 249, endPoint y: 121, distance: 19.7
click at [249, 121] on ul "All Cleaners Active Cleaners Inactive Cleaners" at bounding box center [251, 126] width 64 height 61
click at [256, 84] on div "Inactive Cleaners" at bounding box center [249, 84] width 51 height 10
drag, startPoint x: 236, startPoint y: 126, endPoint x: 237, endPoint y: 122, distance: 4.9
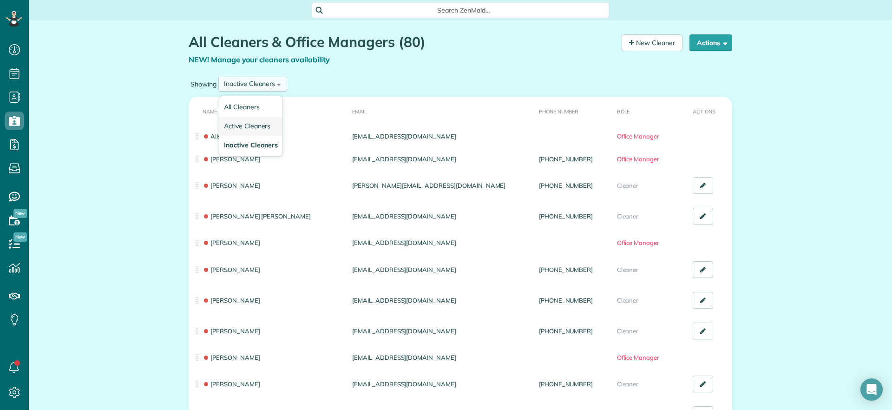
click at [236, 125] on span "Active Cleaners" at bounding box center [247, 126] width 46 height 8
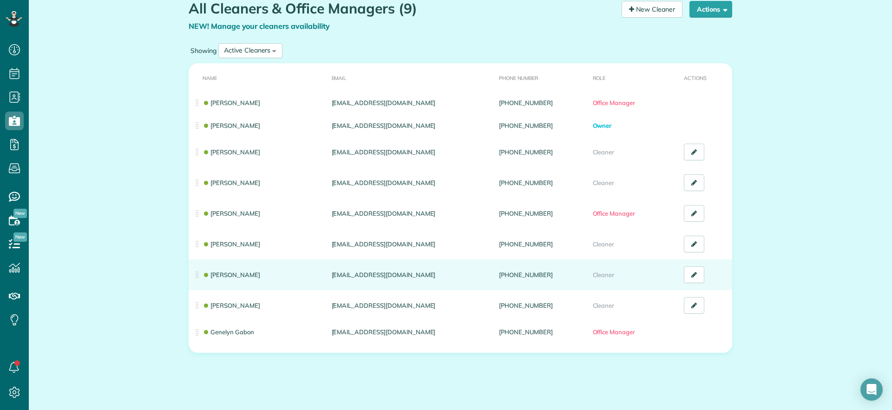
scroll to position [45, 0]
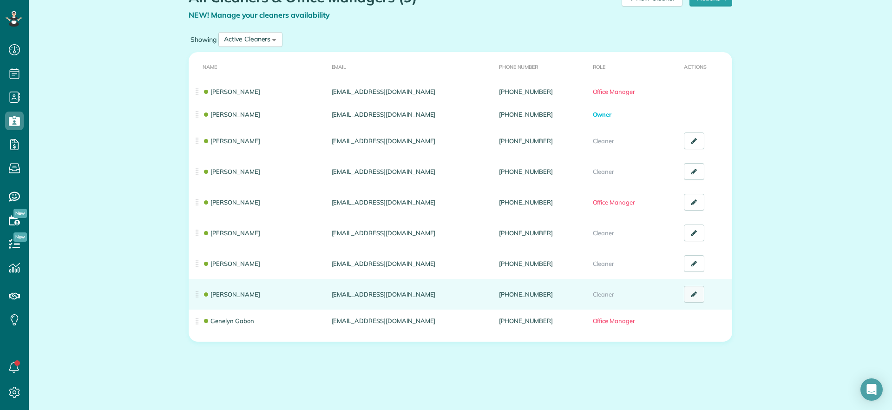
click at [697, 293] on link at bounding box center [694, 294] width 20 height 17
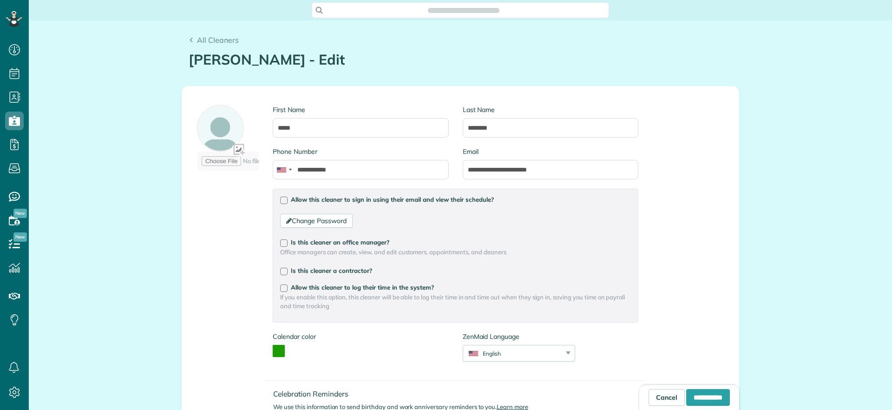
scroll to position [410, 29]
type input "**********"
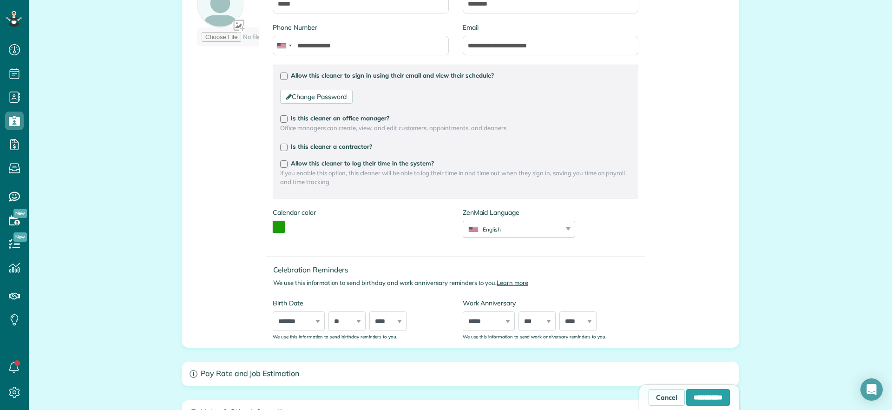
scroll to position [0, 0]
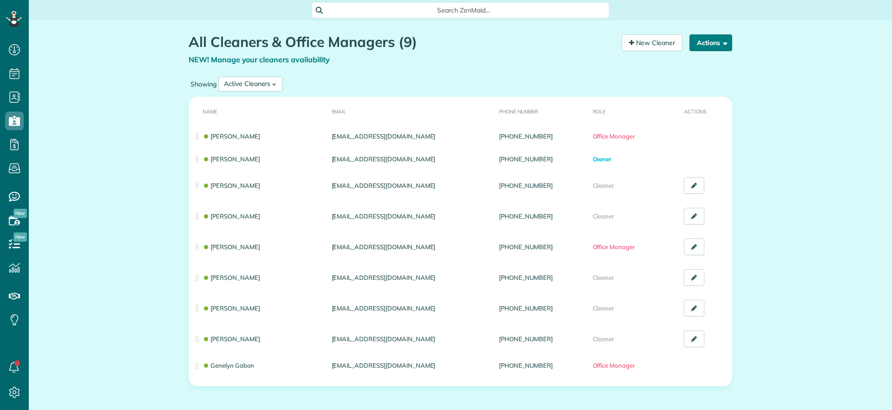
scroll to position [4, 4]
click at [700, 39] on button "Actions" at bounding box center [710, 42] width 43 height 17
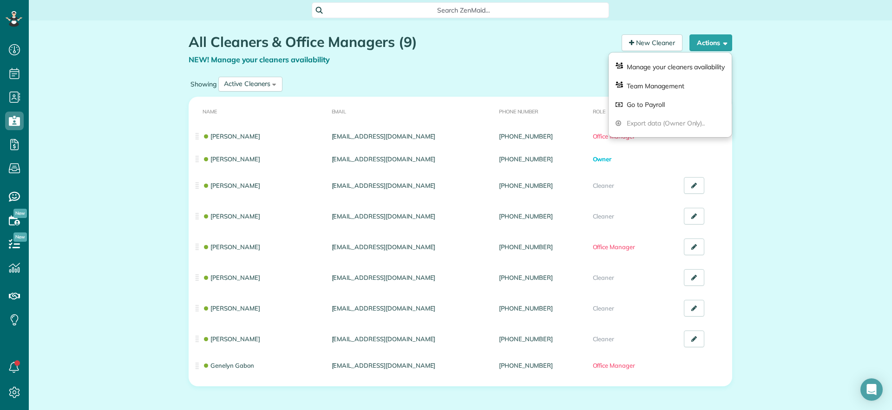
click at [875, 103] on div "All Cleaners & Office Managers (9) NEW! Manage your cleaners availability Your …" at bounding box center [460, 237] width 863 height 434
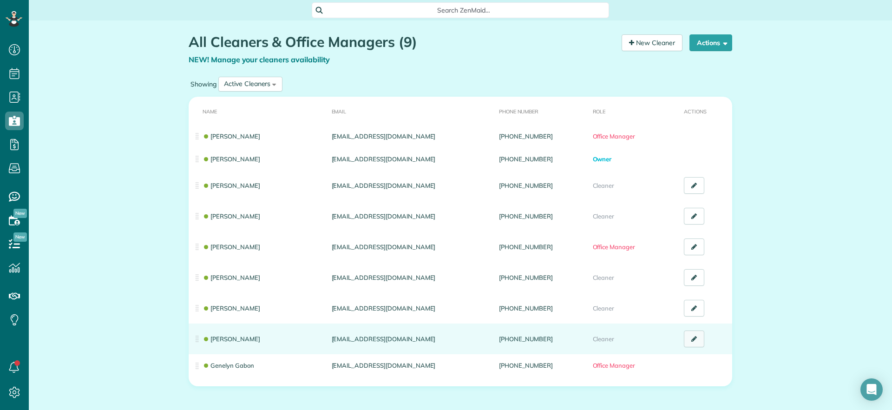
click at [691, 338] on icon at bounding box center [694, 338] width 6 height 7
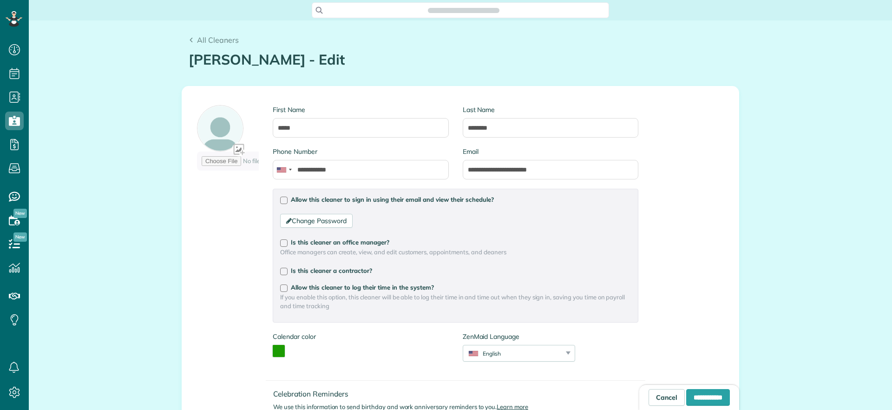
type input "**********"
click at [286, 47] on div "All Cleaners Erica Thornton - Edit Your Cleaners [30 sec]" at bounding box center [461, 53] width 544 height 38
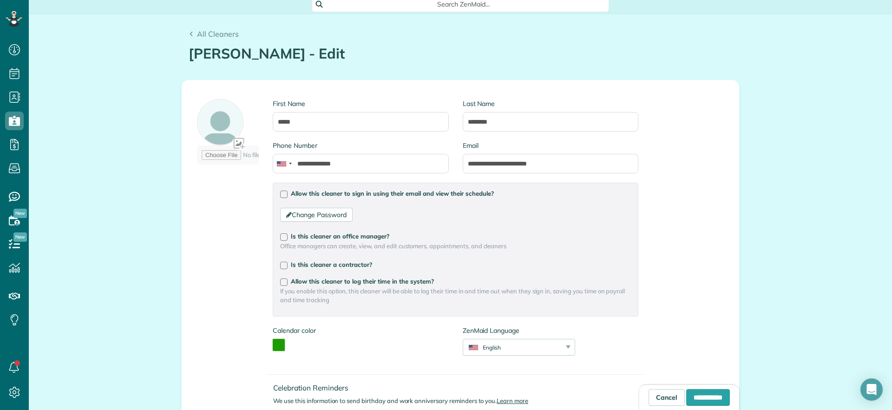
scroll to position [0, 0]
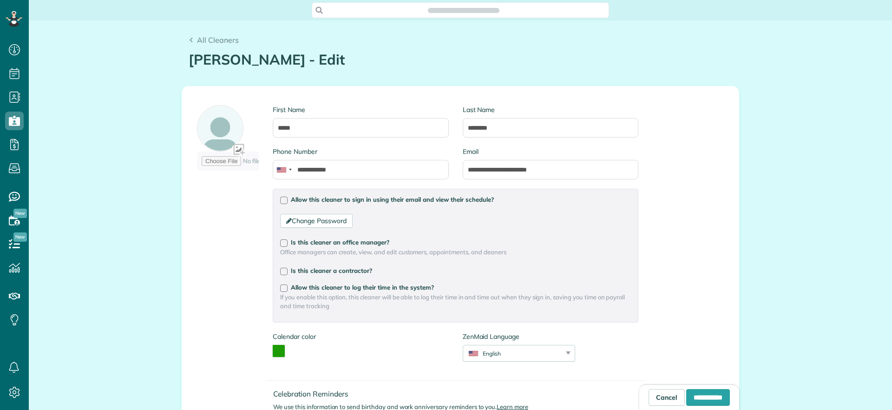
type input "**********"
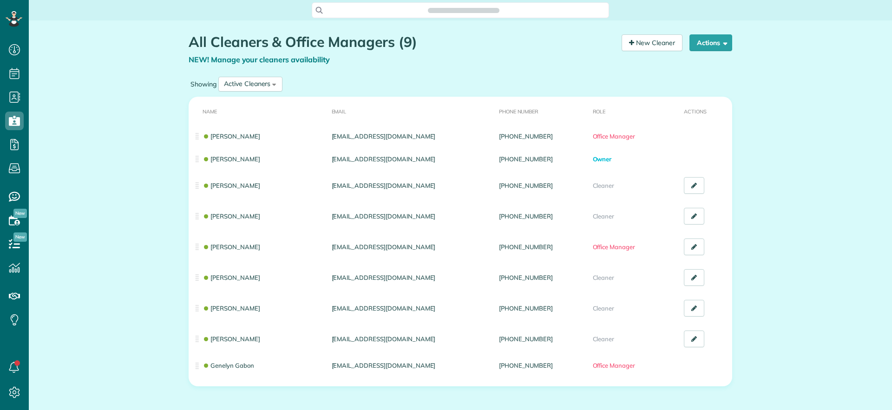
scroll to position [4, 4]
click at [712, 35] on button "Actions" at bounding box center [710, 42] width 43 height 17
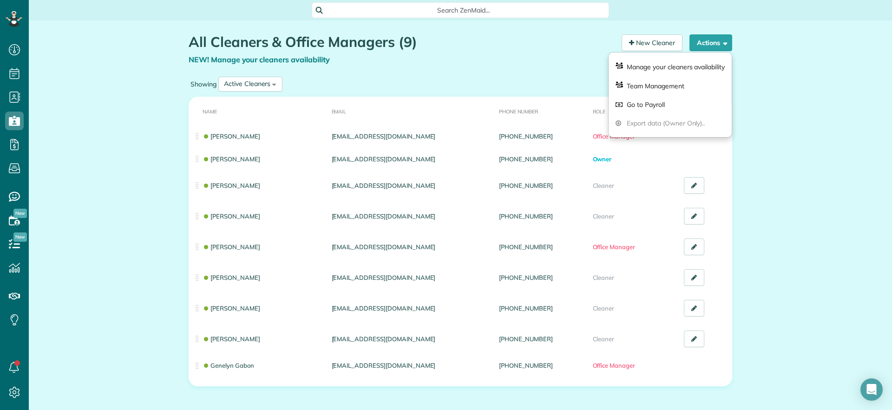
click at [844, 139] on div "All Cleaners & Office Managers (9) NEW! Manage your cleaners availability Your …" at bounding box center [460, 237] width 863 height 434
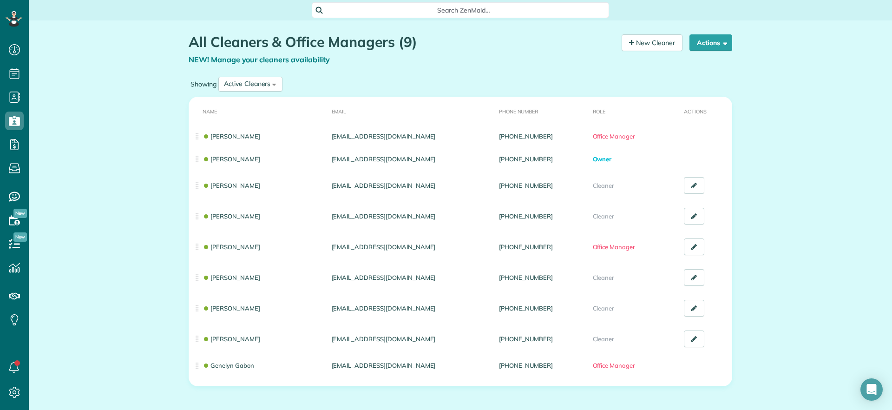
drag, startPoint x: 272, startPoint y: 341, endPoint x: 734, endPoint y: 334, distance: 461.3
click at [734, 334] on div "Name Email Phone number Role Actions Emily Jacobson eejacobson97@gmail.com (208…" at bounding box center [460, 241] width 557 height 295
click at [249, 84] on div "Active Cleaners" at bounding box center [247, 84] width 46 height 10
click at [233, 102] on li "All Cleaners" at bounding box center [249, 107] width 60 height 19
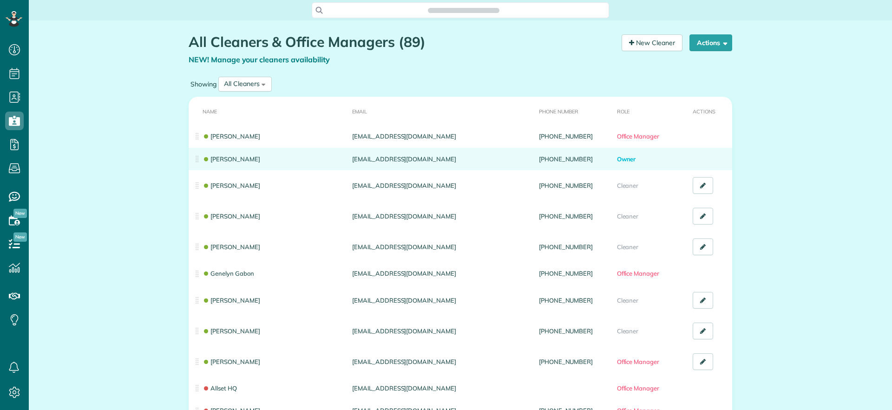
scroll to position [410, 29]
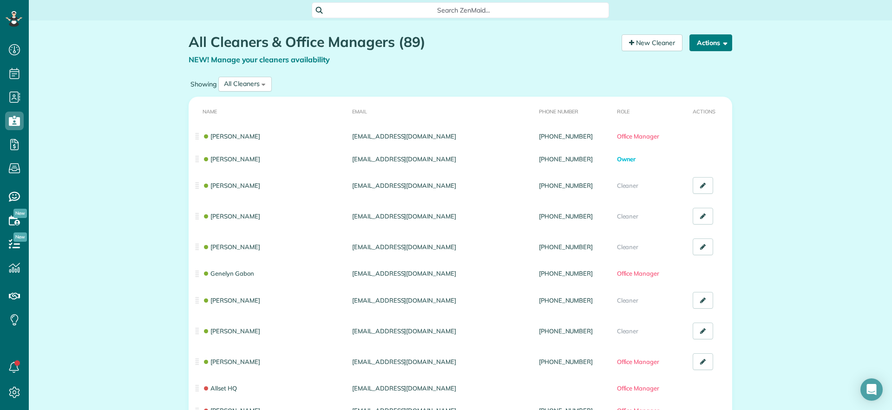
click at [710, 43] on button "Actions" at bounding box center [710, 42] width 43 height 17
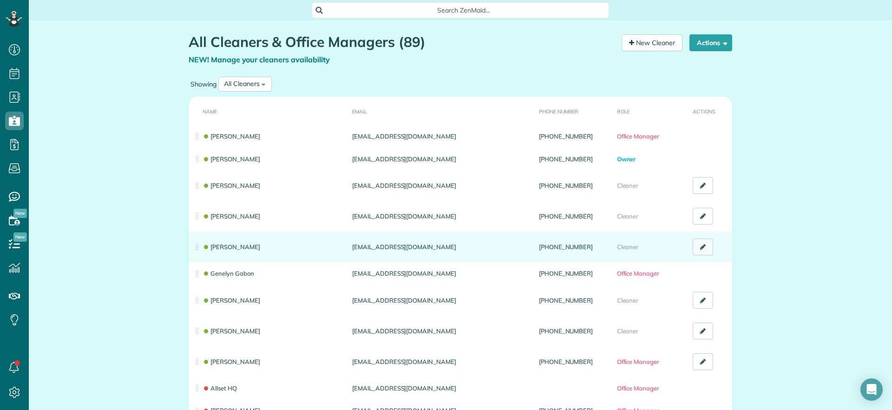
click at [700, 244] on icon at bounding box center [703, 246] width 6 height 7
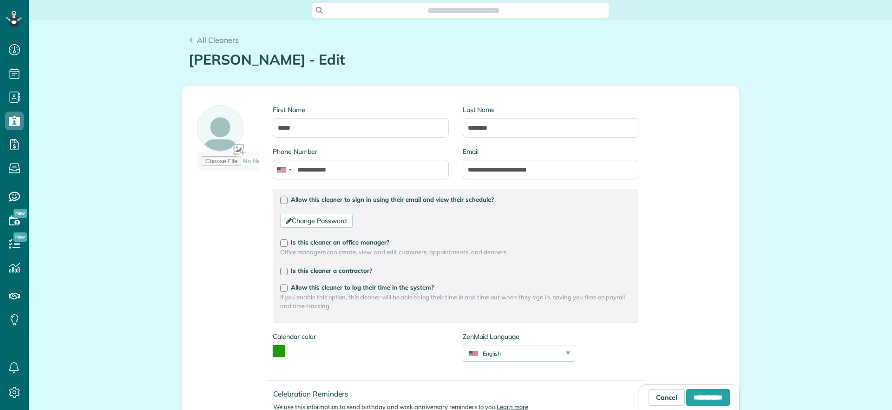
scroll to position [410, 29]
type input "**********"
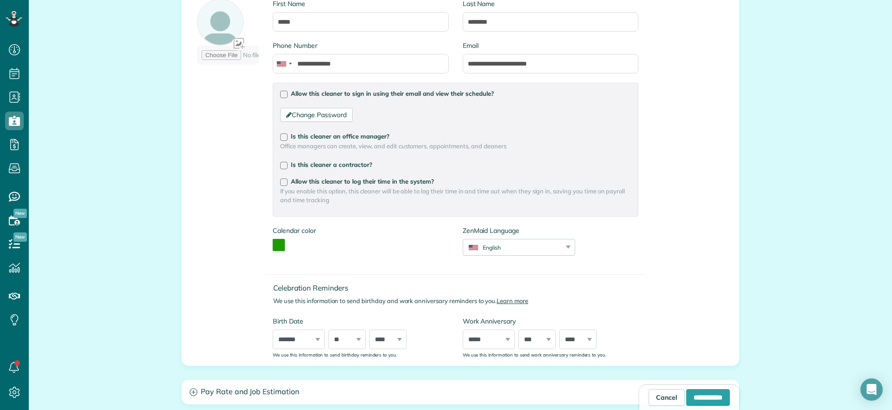
scroll to position [0, 0]
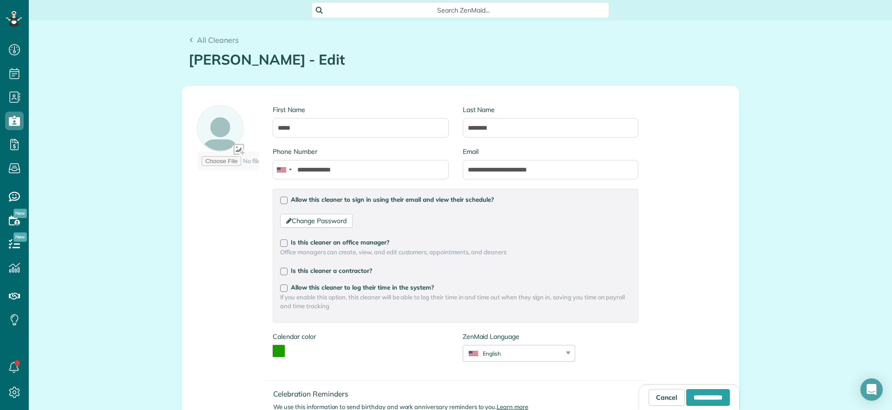
click at [716, 44] on div "All Cleaners" at bounding box center [461, 39] width 544 height 11
click at [322, 59] on h1 "Erica Thornton - Edit" at bounding box center [461, 59] width 544 height 15
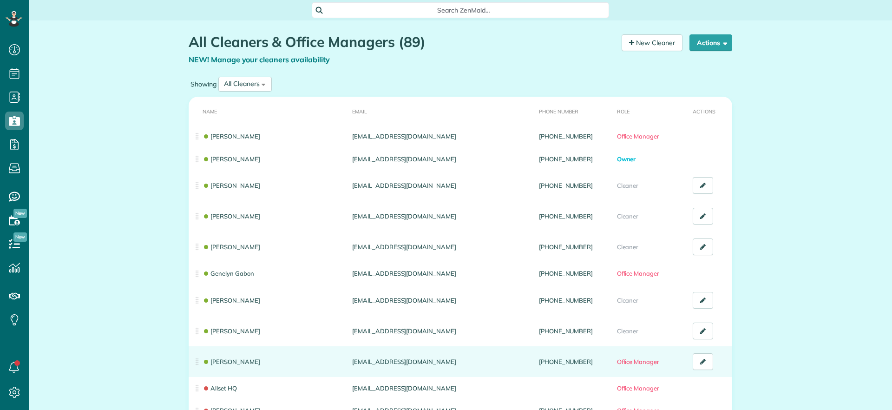
scroll to position [4, 4]
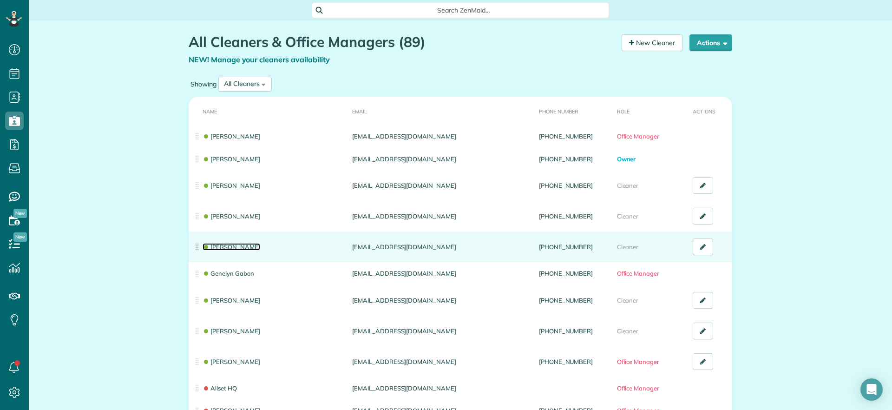
click at [233, 245] on link "[PERSON_NAME]" at bounding box center [232, 246] width 58 height 7
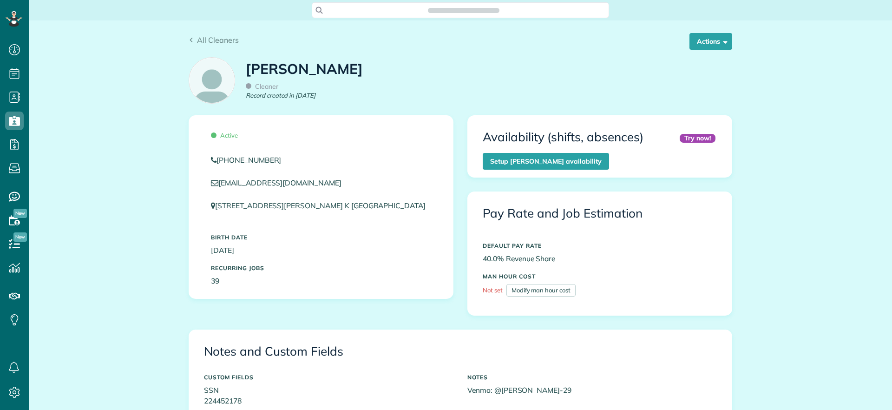
scroll to position [4, 4]
click at [707, 33] on button "Actions" at bounding box center [710, 41] width 43 height 17
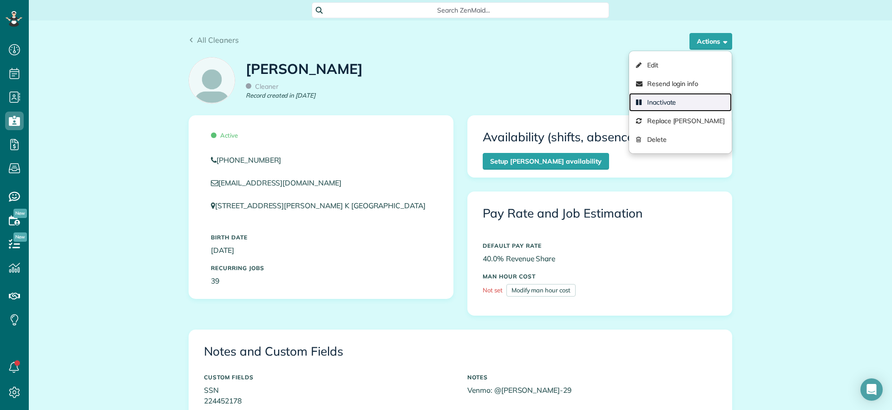
click at [662, 102] on link "Inactivate" at bounding box center [680, 102] width 103 height 19
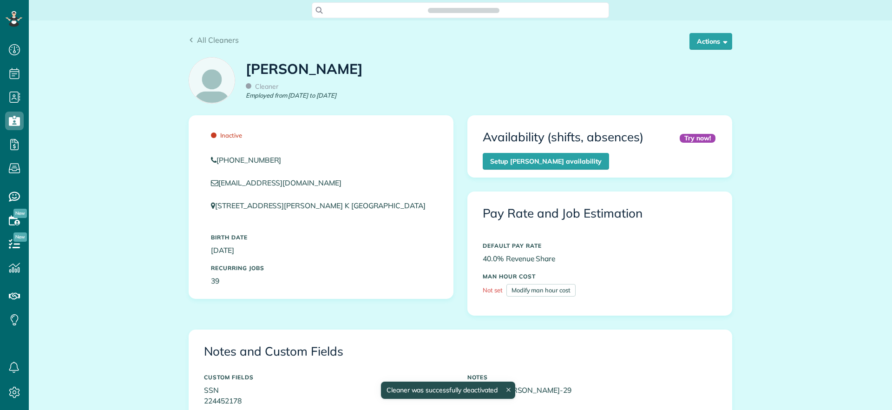
scroll to position [4, 4]
